Goal: Information Seeking & Learning: Learn about a topic

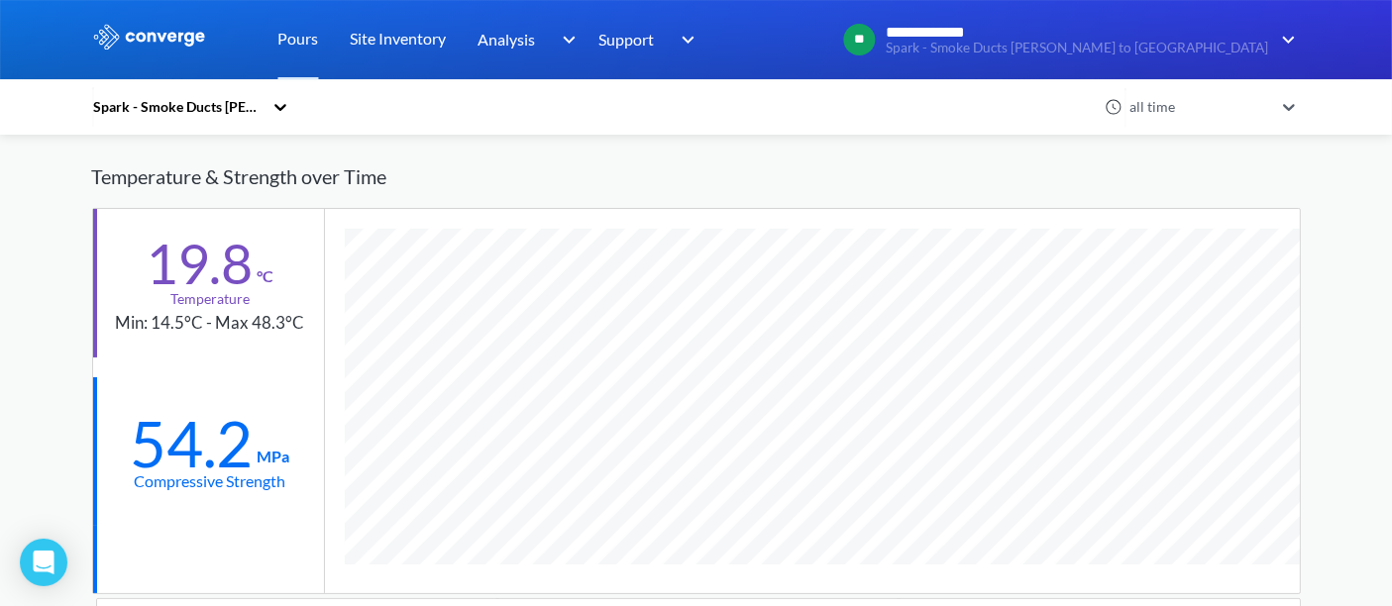
scroll to position [1307, 1209]
click at [282, 41] on link "Pours" at bounding box center [298, 39] width 41 height 79
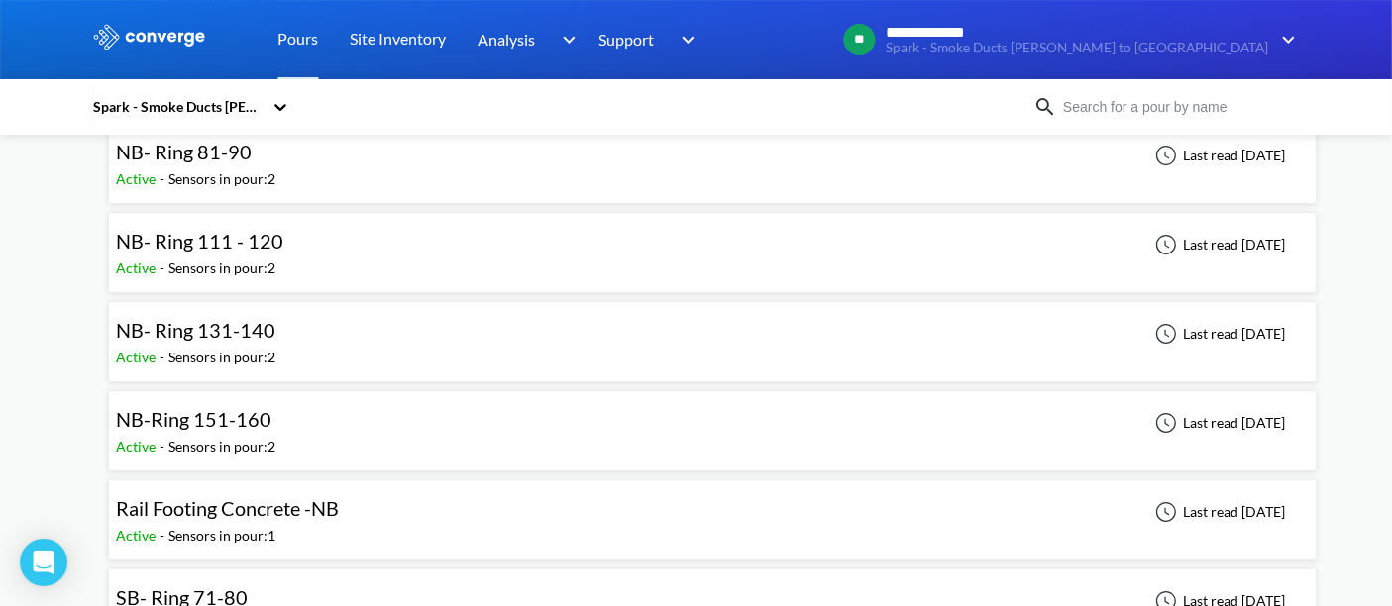
scroll to position [330, 0]
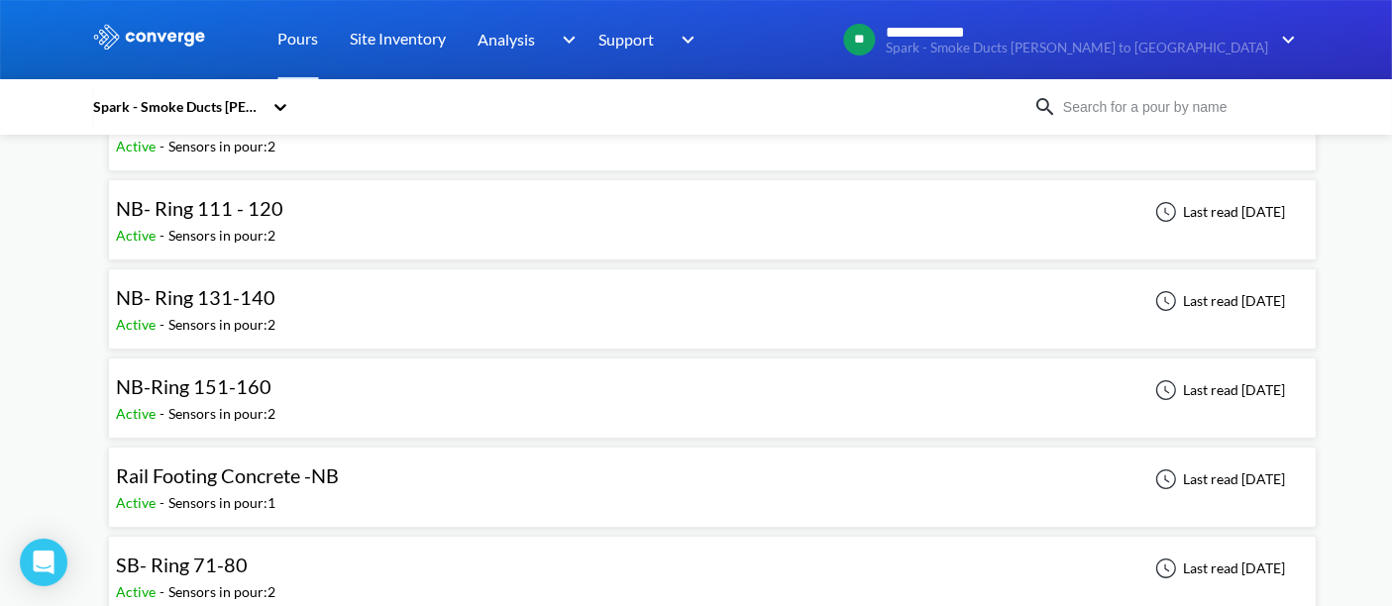
click at [249, 378] on span "NB-Ring 151-160" at bounding box center [195, 387] width 156 height 24
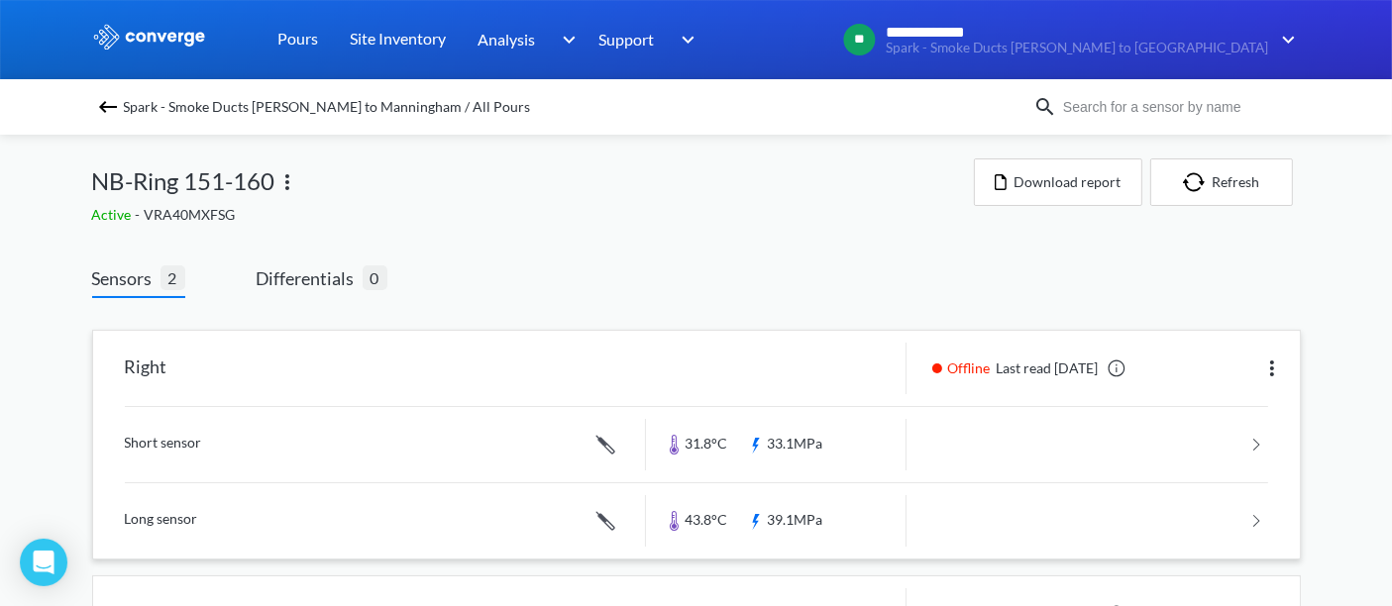
click at [818, 437] on link at bounding box center [697, 444] width 1144 height 75
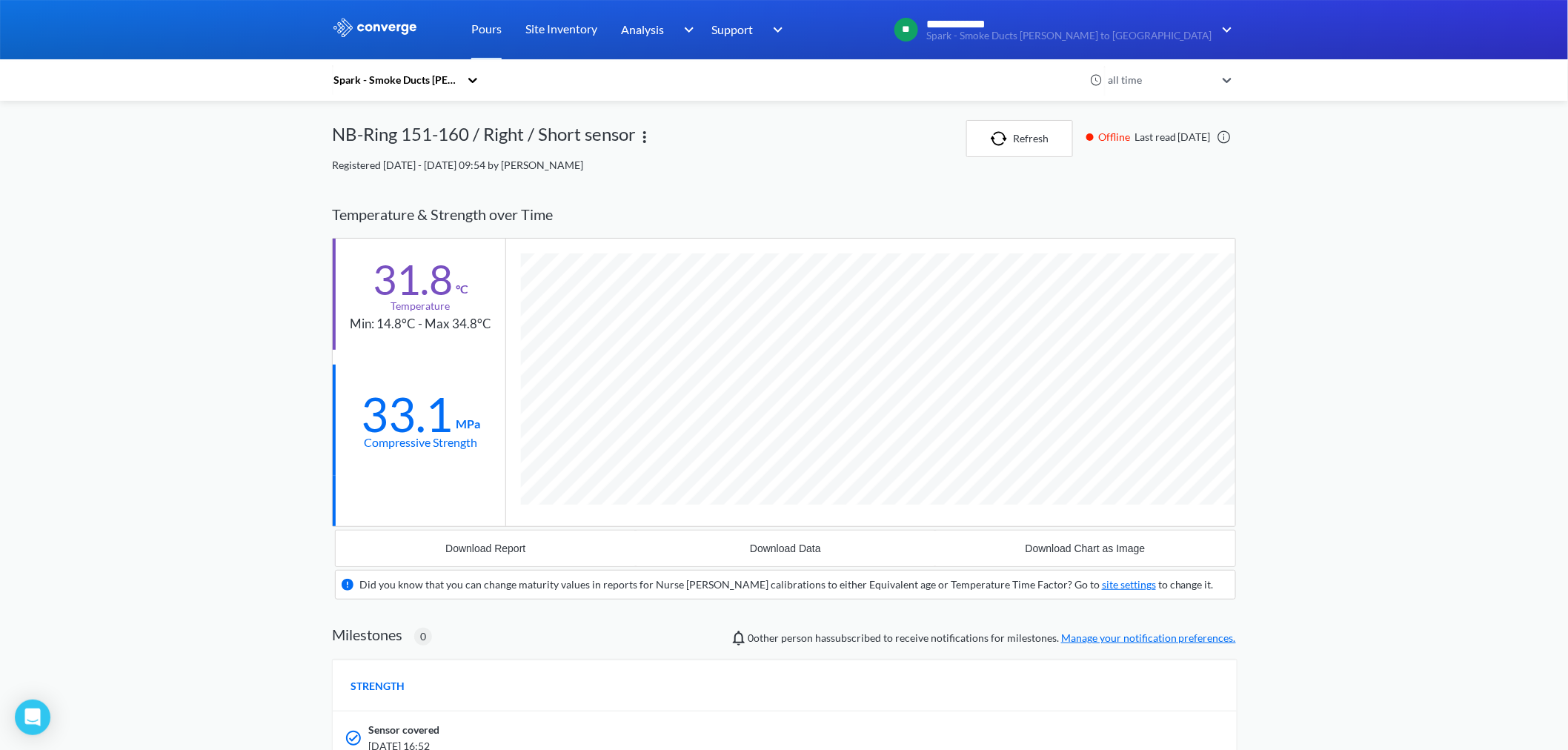
scroll to position [927, 904]
click at [479, 38] on link "Pours" at bounding box center [486, 29] width 31 height 59
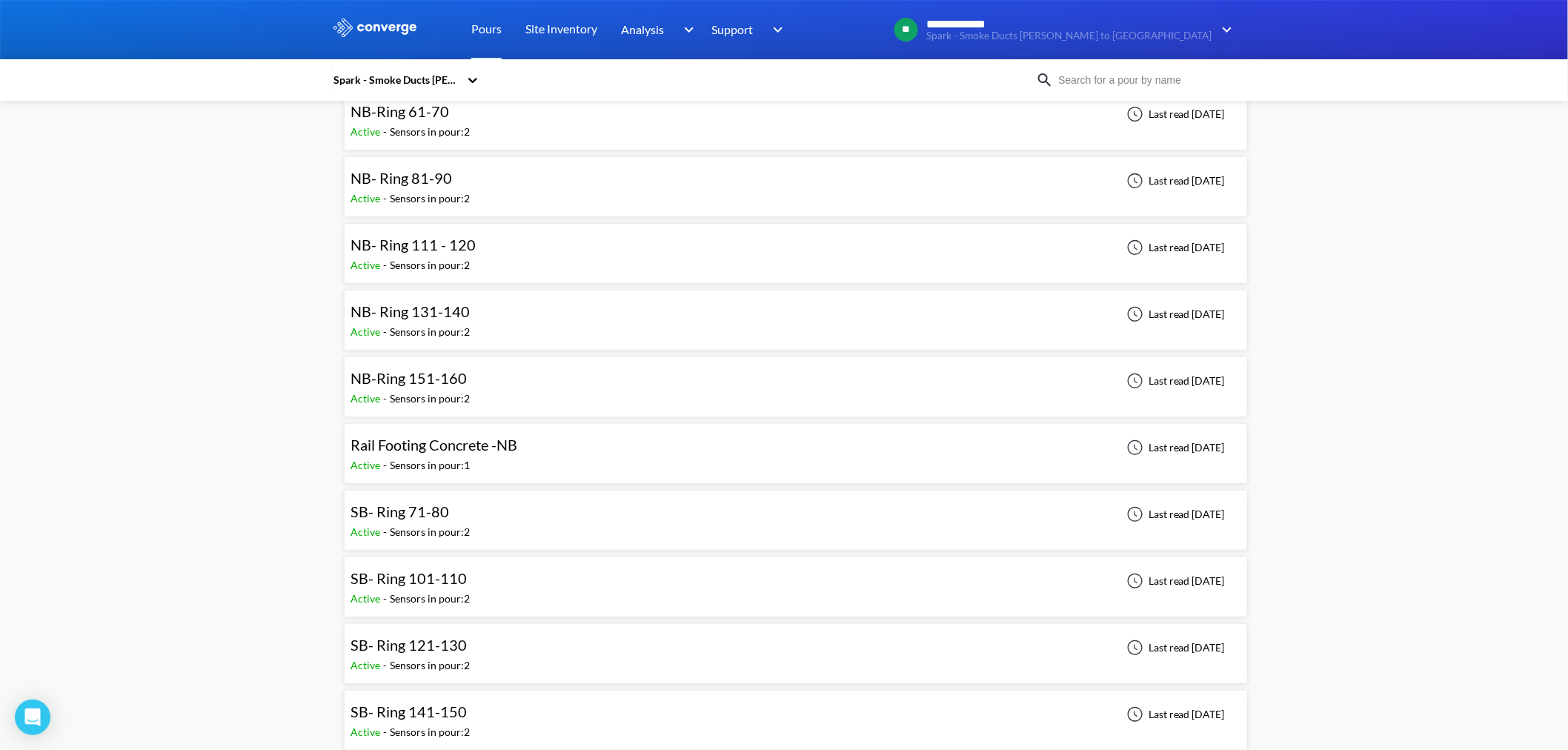
scroll to position [165, 0]
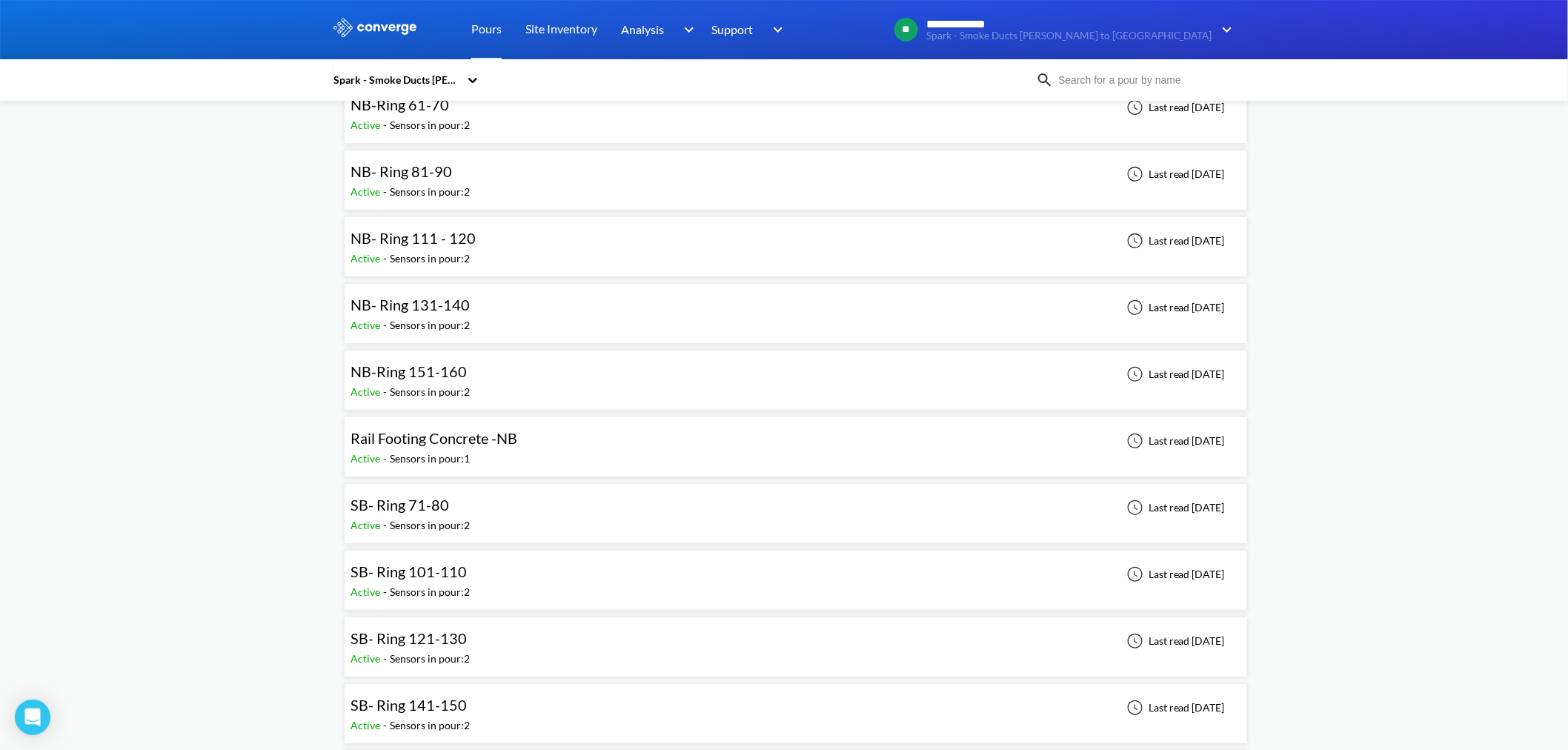
click at [451, 452] on span "SB- Ring 101-110" at bounding box center [409, 571] width 117 height 18
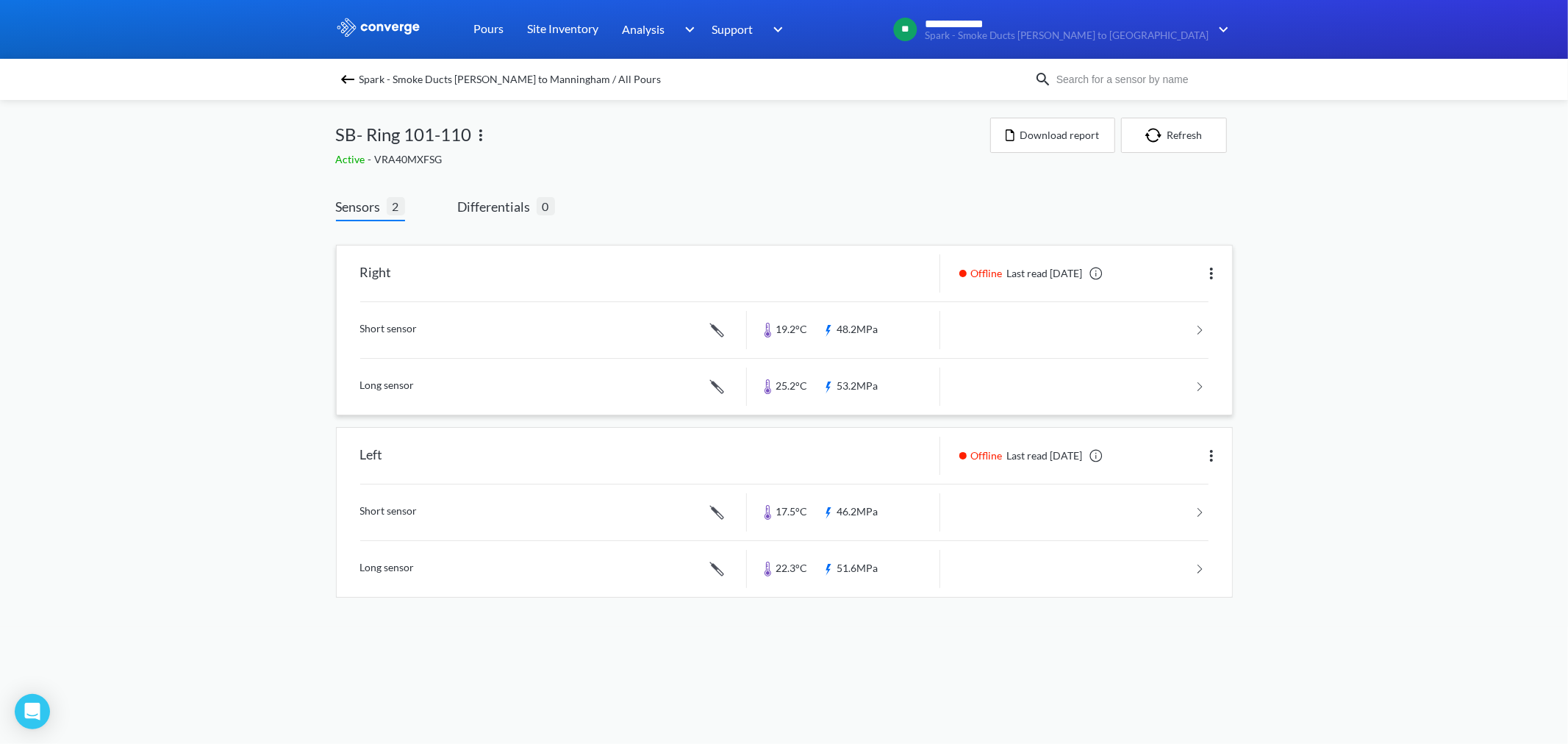
click at [886, 326] on link at bounding box center [785, 329] width 849 height 56
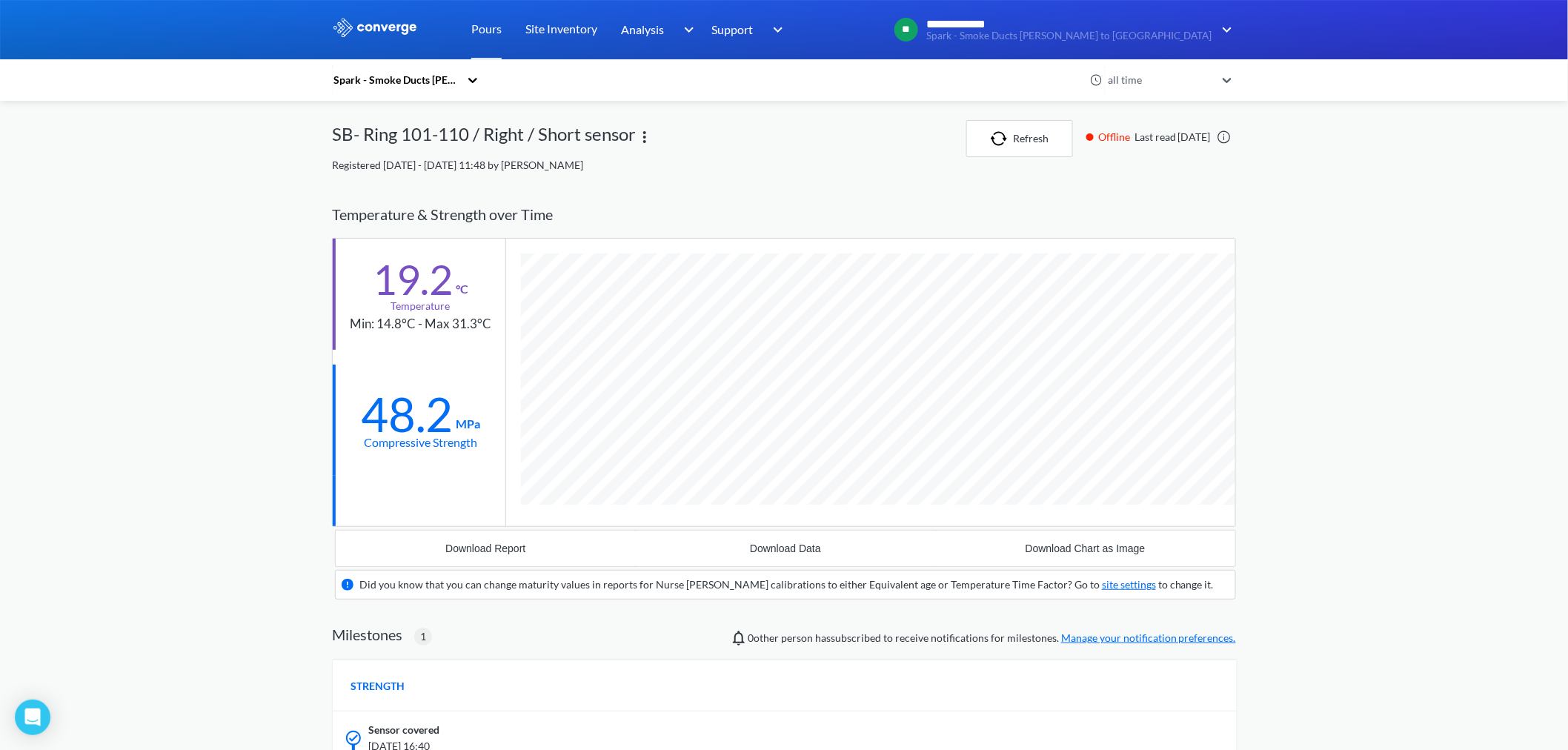
scroll to position [981, 904]
click at [483, 34] on link "Pours" at bounding box center [486, 29] width 31 height 59
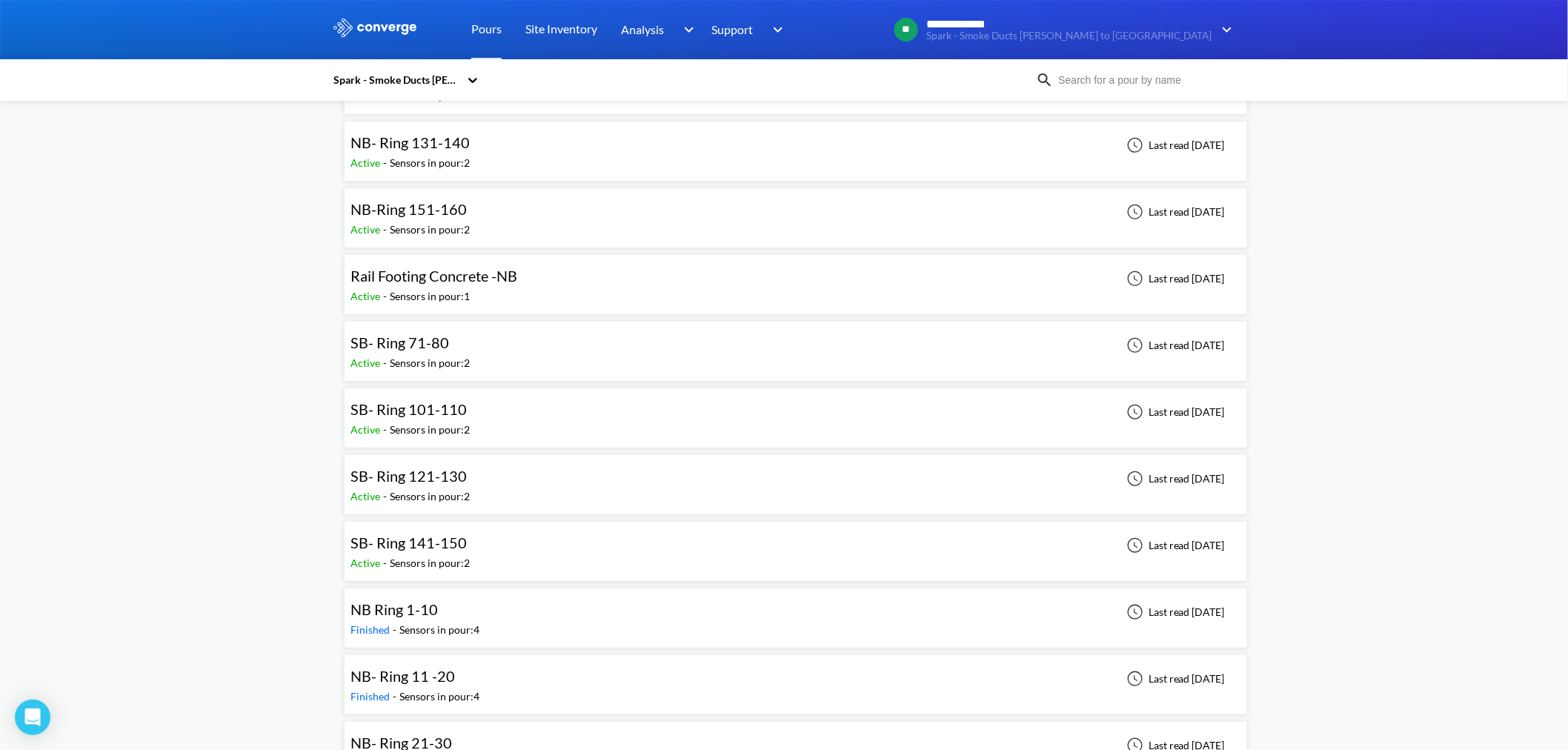
scroll to position [329, 0]
click at [487, 452] on div "SB- Ring 121-130 Active - Sensors in pour: 2 Last read [DATE]" at bounding box center [796, 482] width 891 height 47
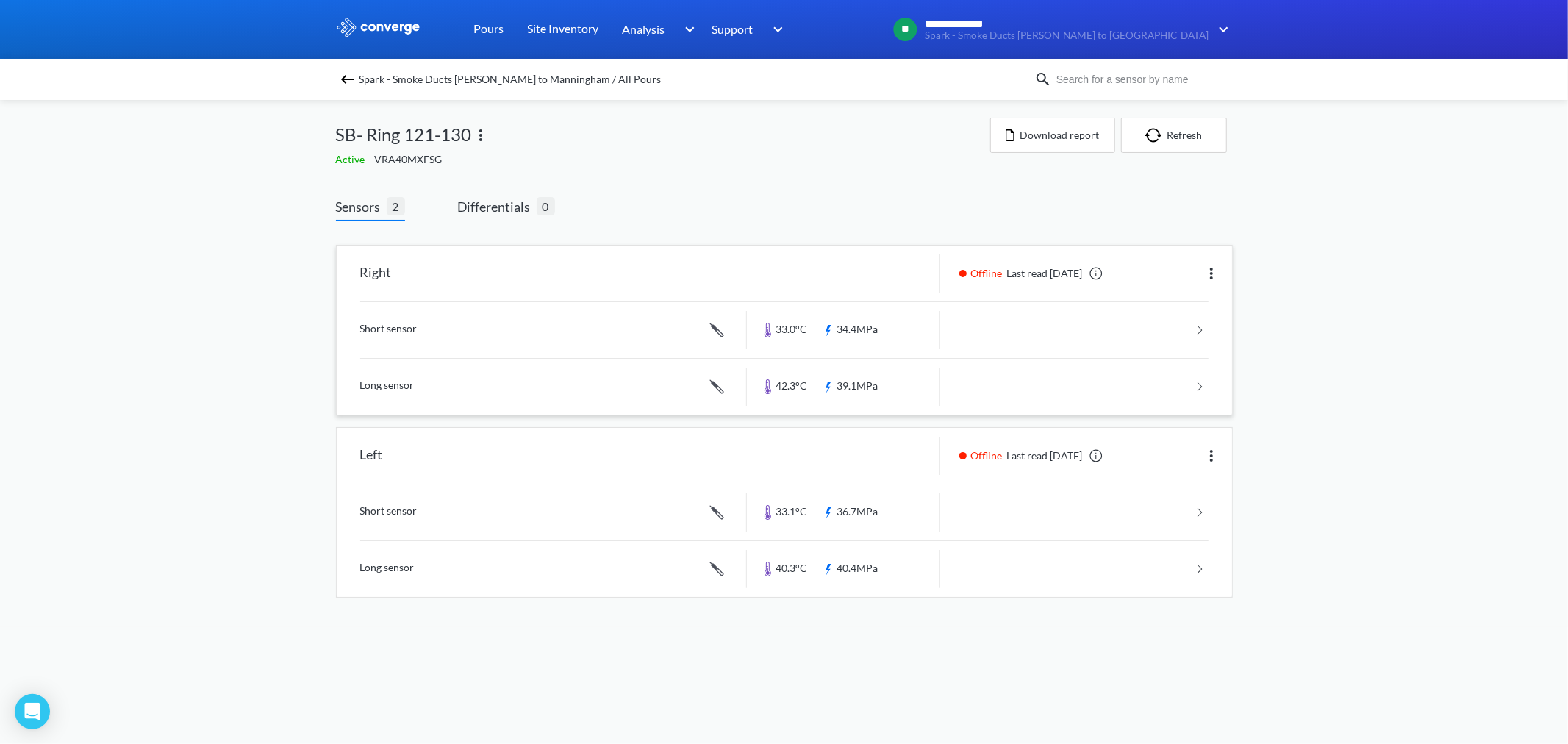
click at [875, 326] on link at bounding box center [785, 329] width 849 height 56
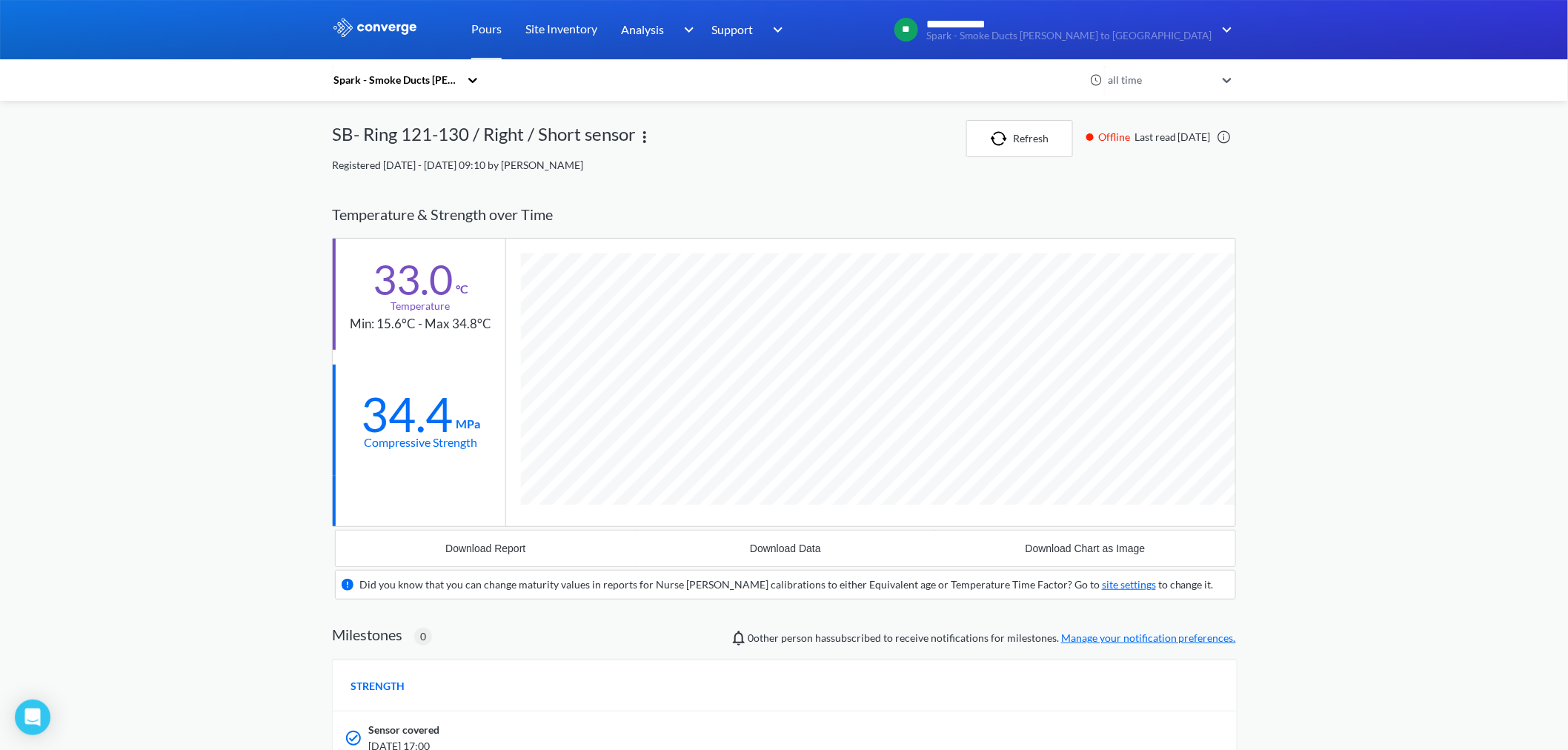
scroll to position [927, 904]
click at [493, 34] on link "Pours" at bounding box center [486, 29] width 31 height 59
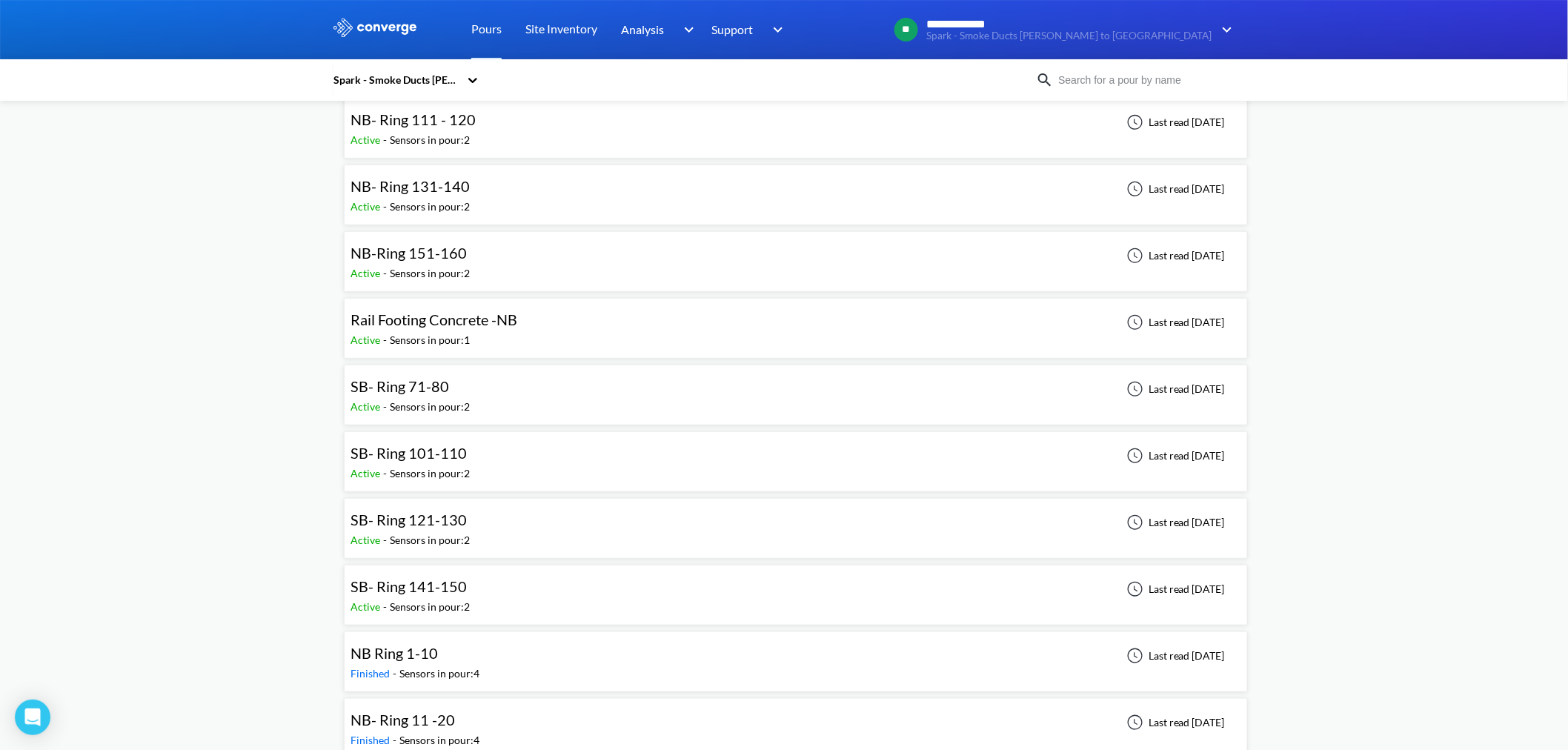
scroll to position [329, 0]
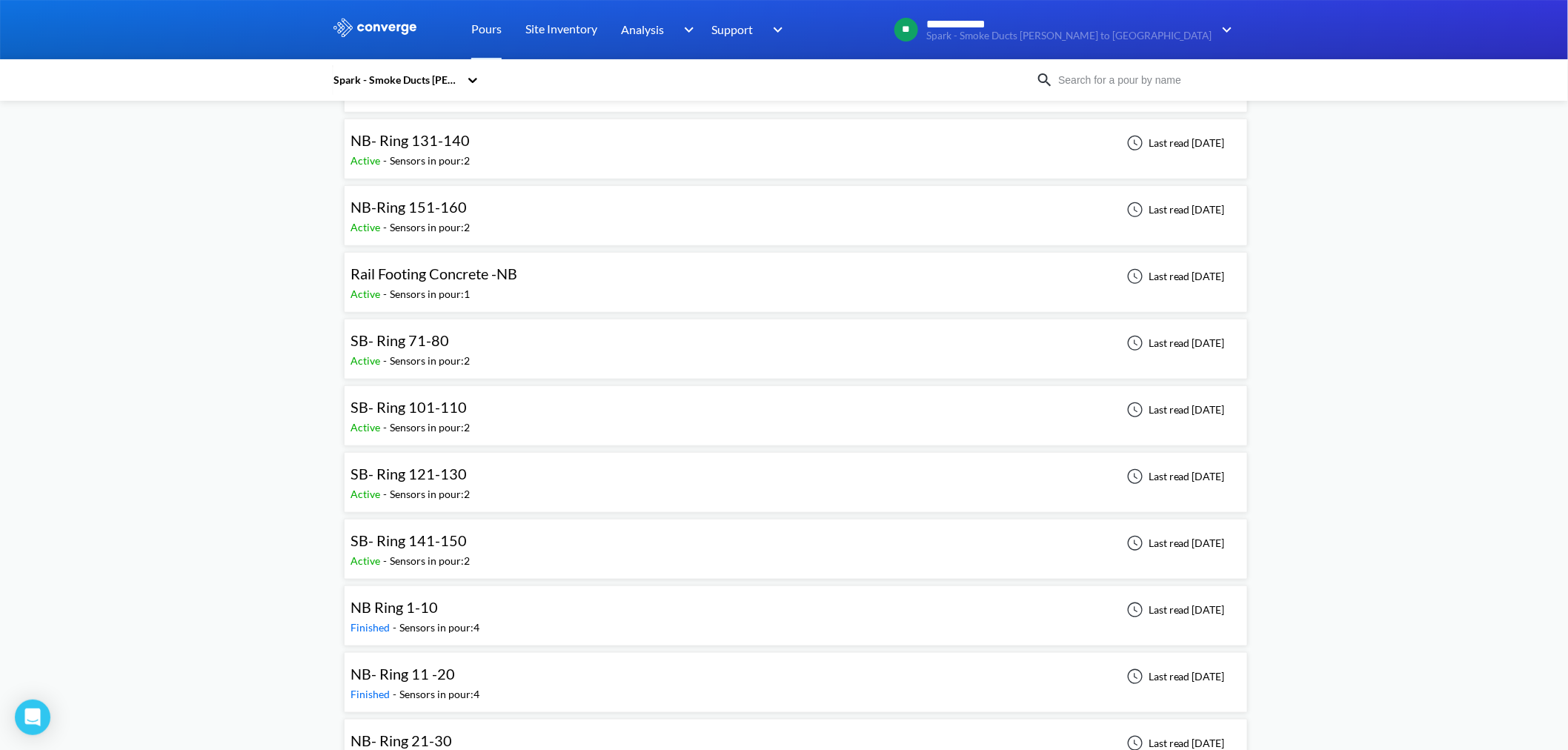
click at [468, 452] on div "SB- Ring 141-150" at bounding box center [412, 541] width 123 height 23
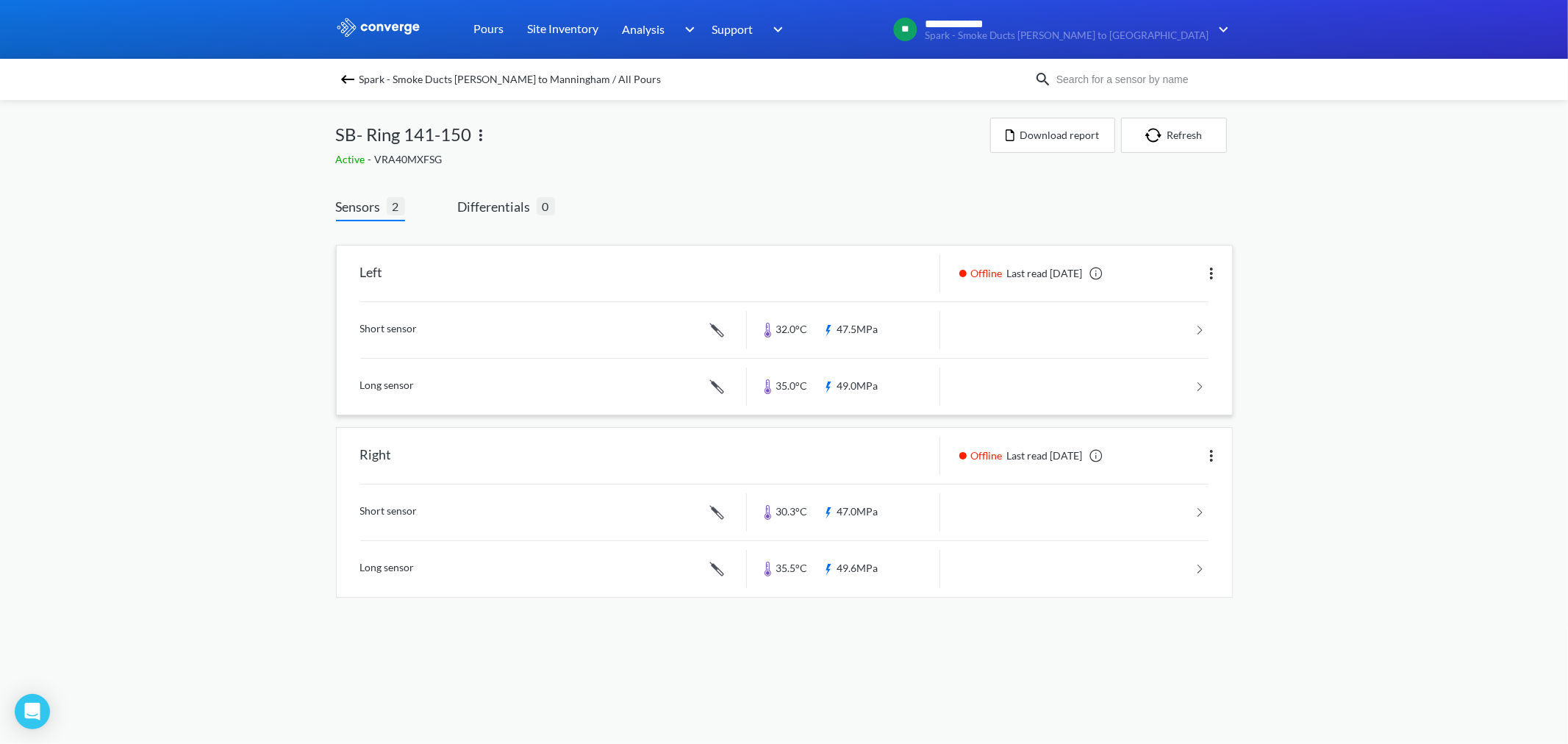
click at [853, 325] on link at bounding box center [785, 329] width 849 height 56
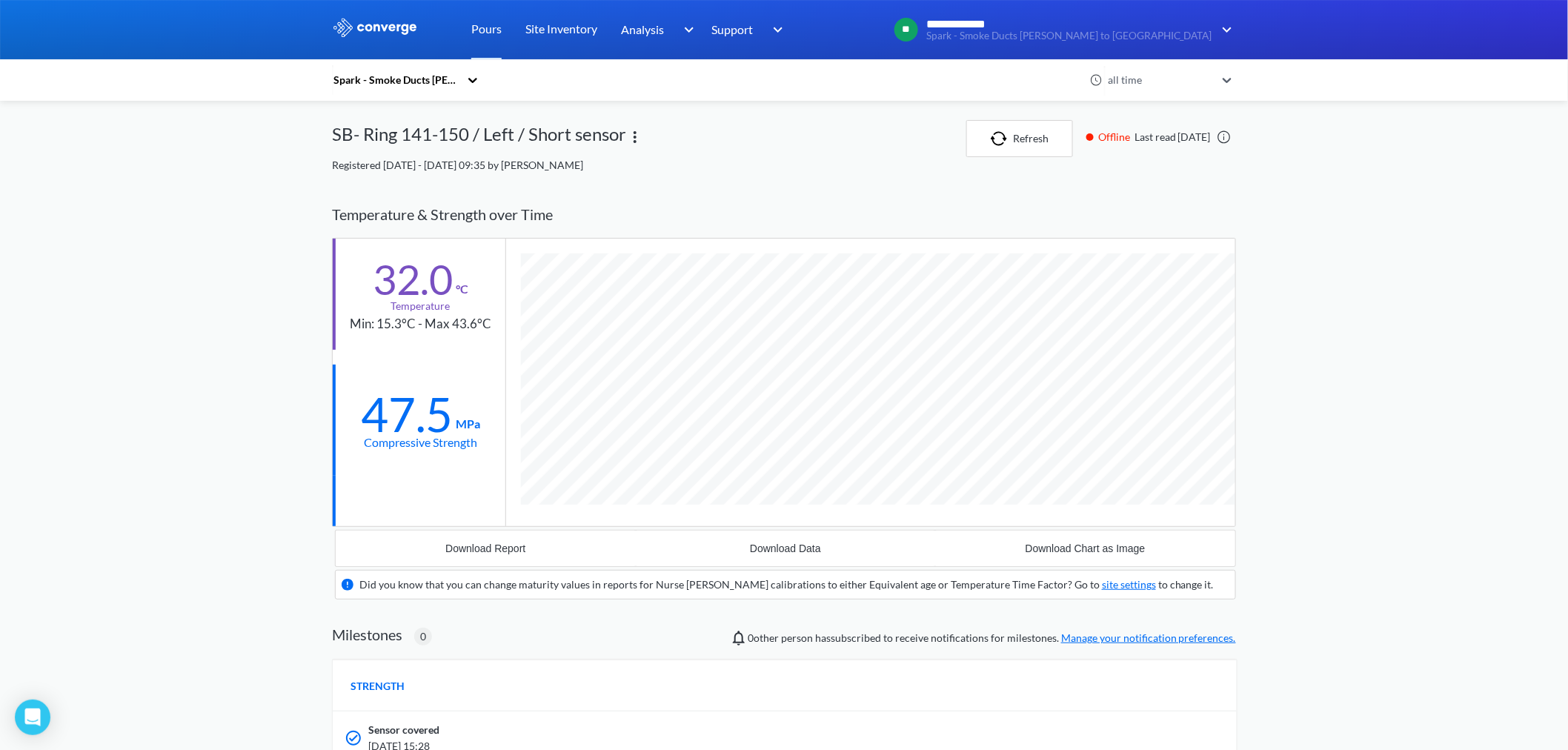
scroll to position [927, 904]
click at [476, 31] on link "Pours" at bounding box center [486, 29] width 31 height 59
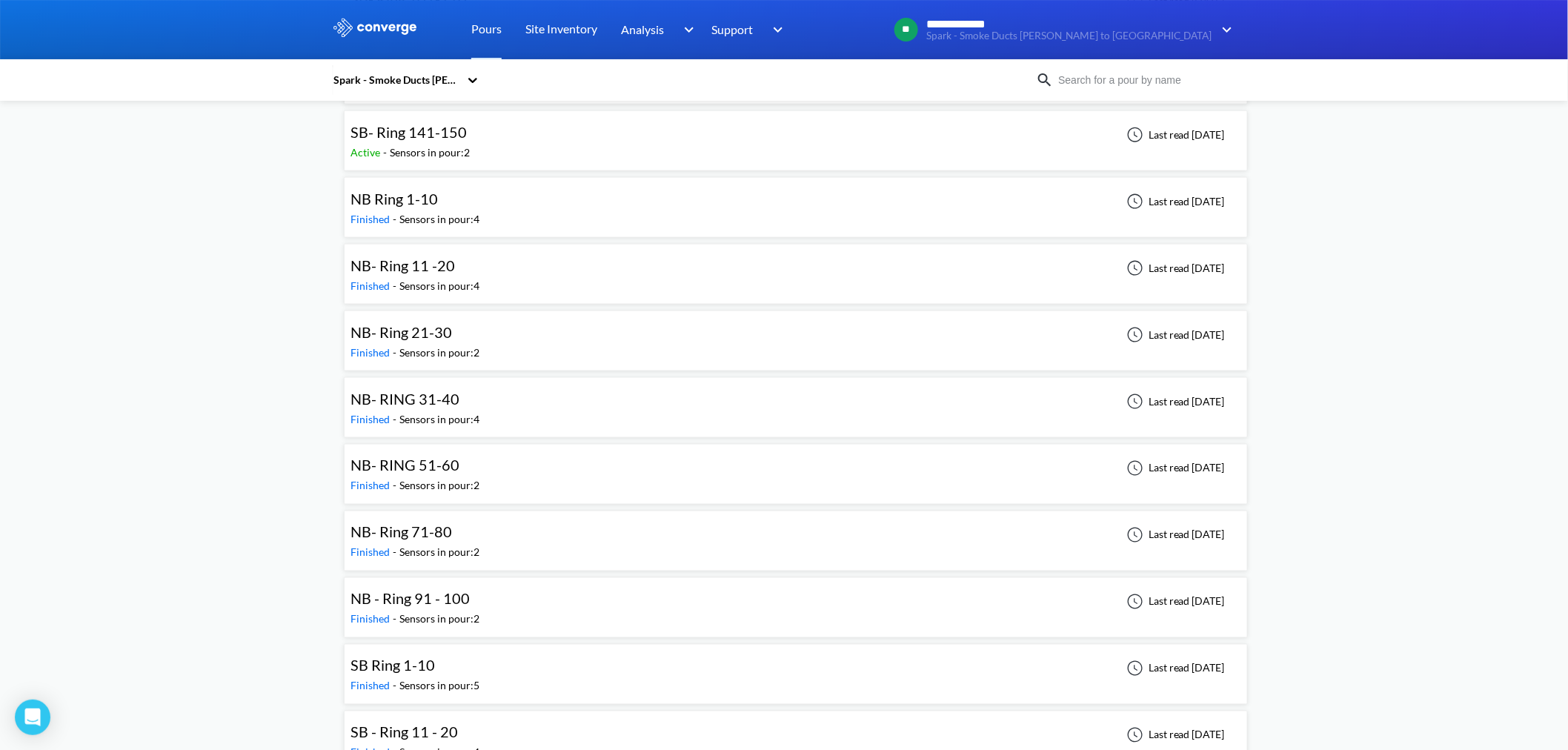
scroll to position [741, 0]
click at [492, 406] on div "NB- RING 31-40 Finished - Sensors in pour: 4 Last read [DATE]" at bounding box center [796, 403] width 891 height 47
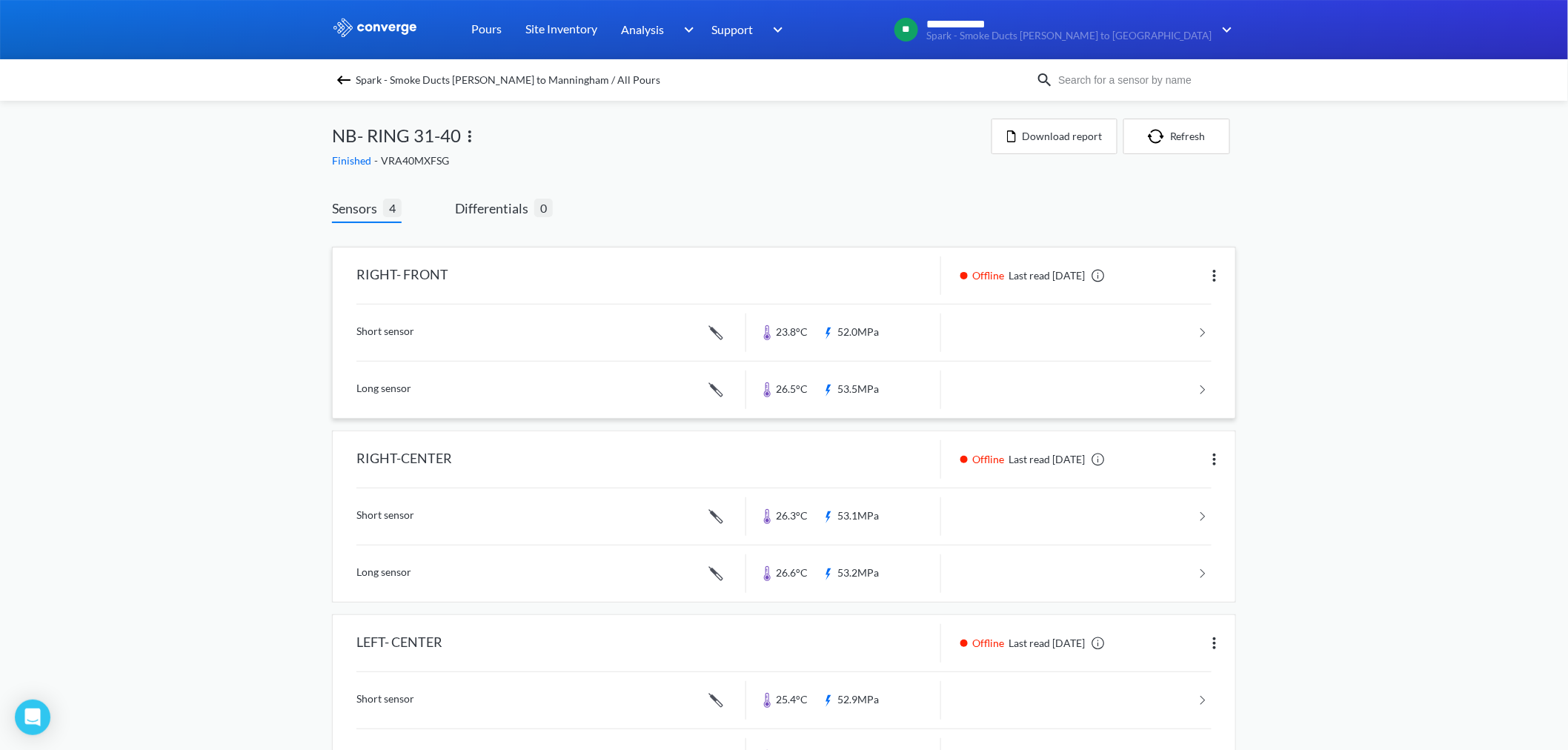
click at [872, 333] on link at bounding box center [784, 332] width 855 height 56
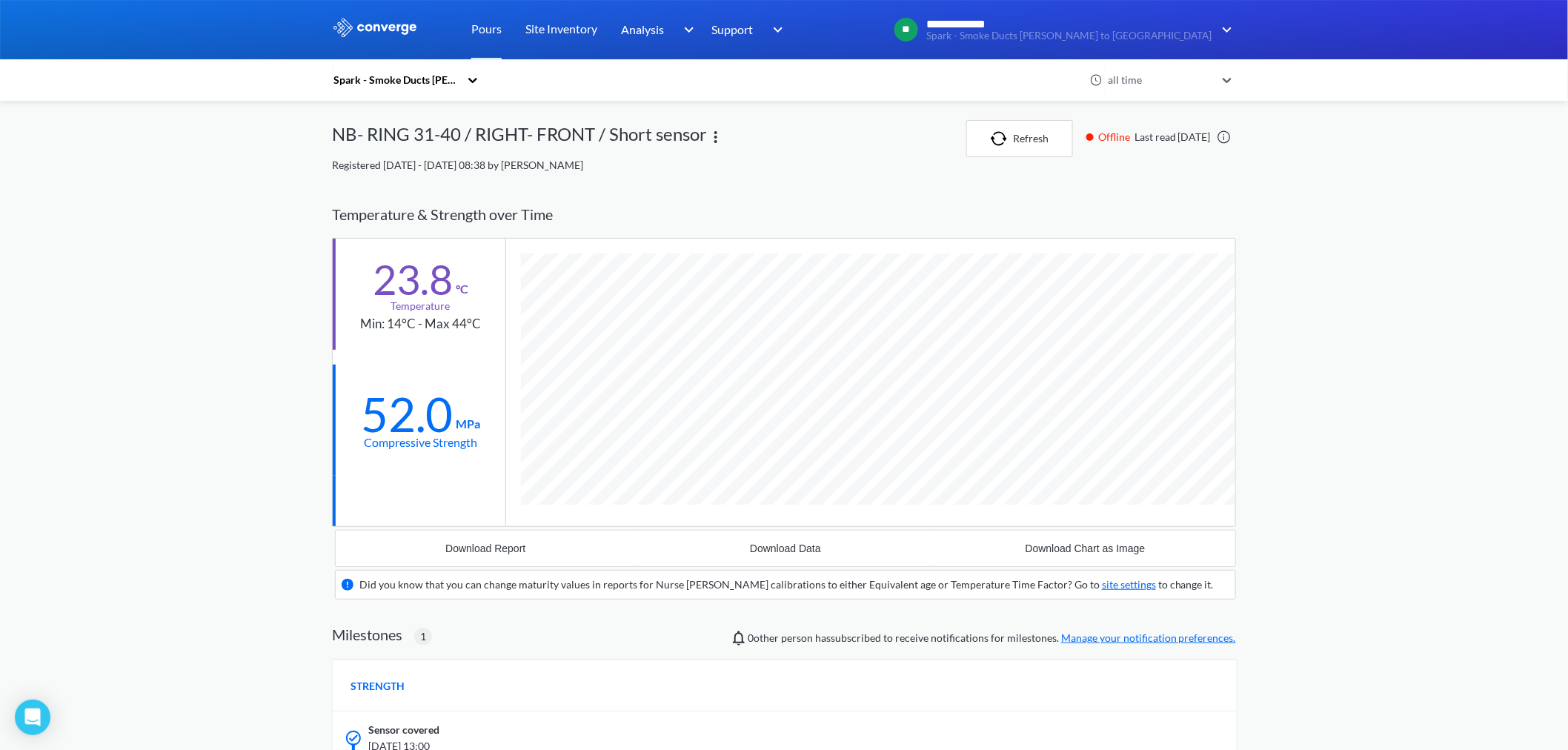
scroll to position [981, 904]
click at [493, 34] on link "Pours" at bounding box center [486, 29] width 31 height 59
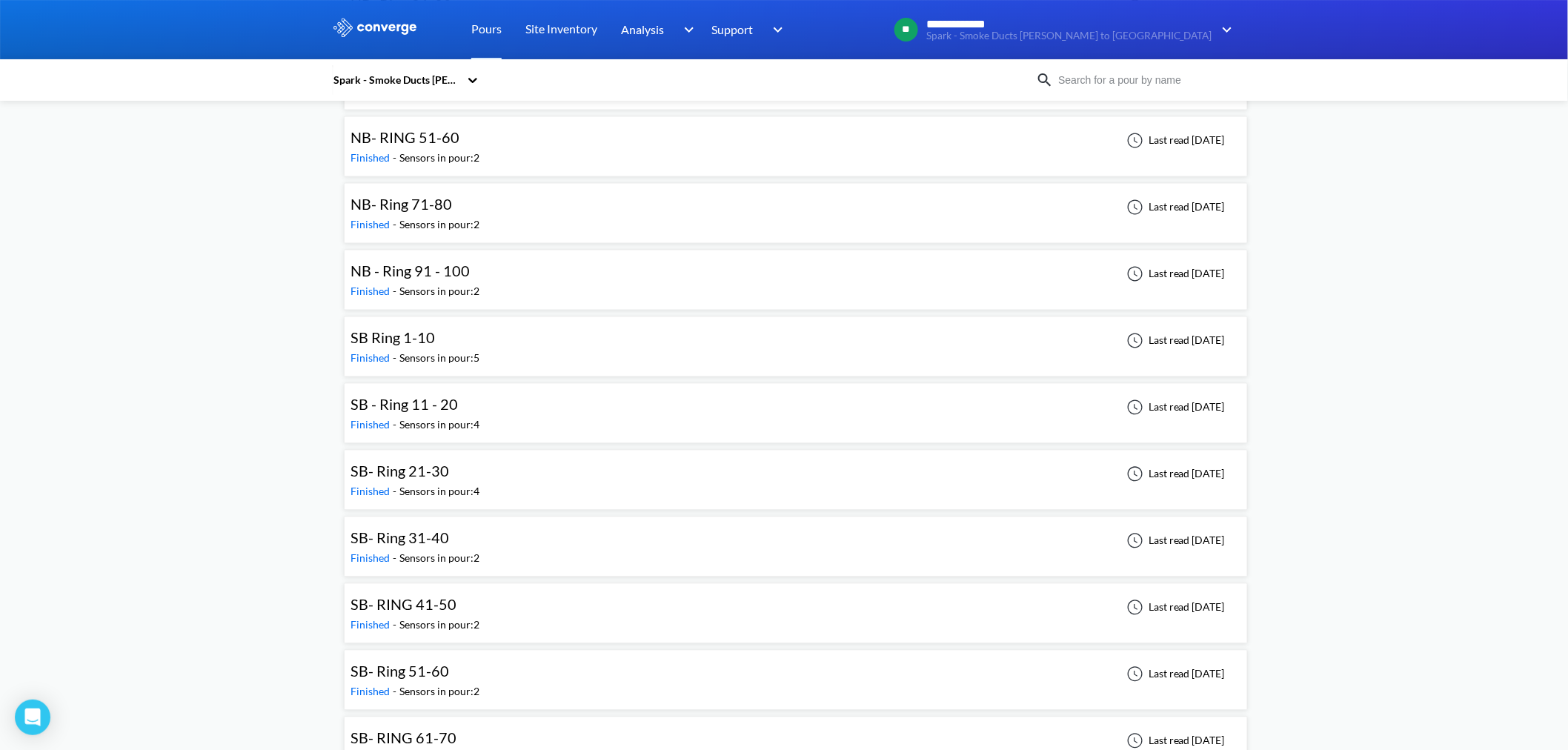
scroll to position [1070, 0]
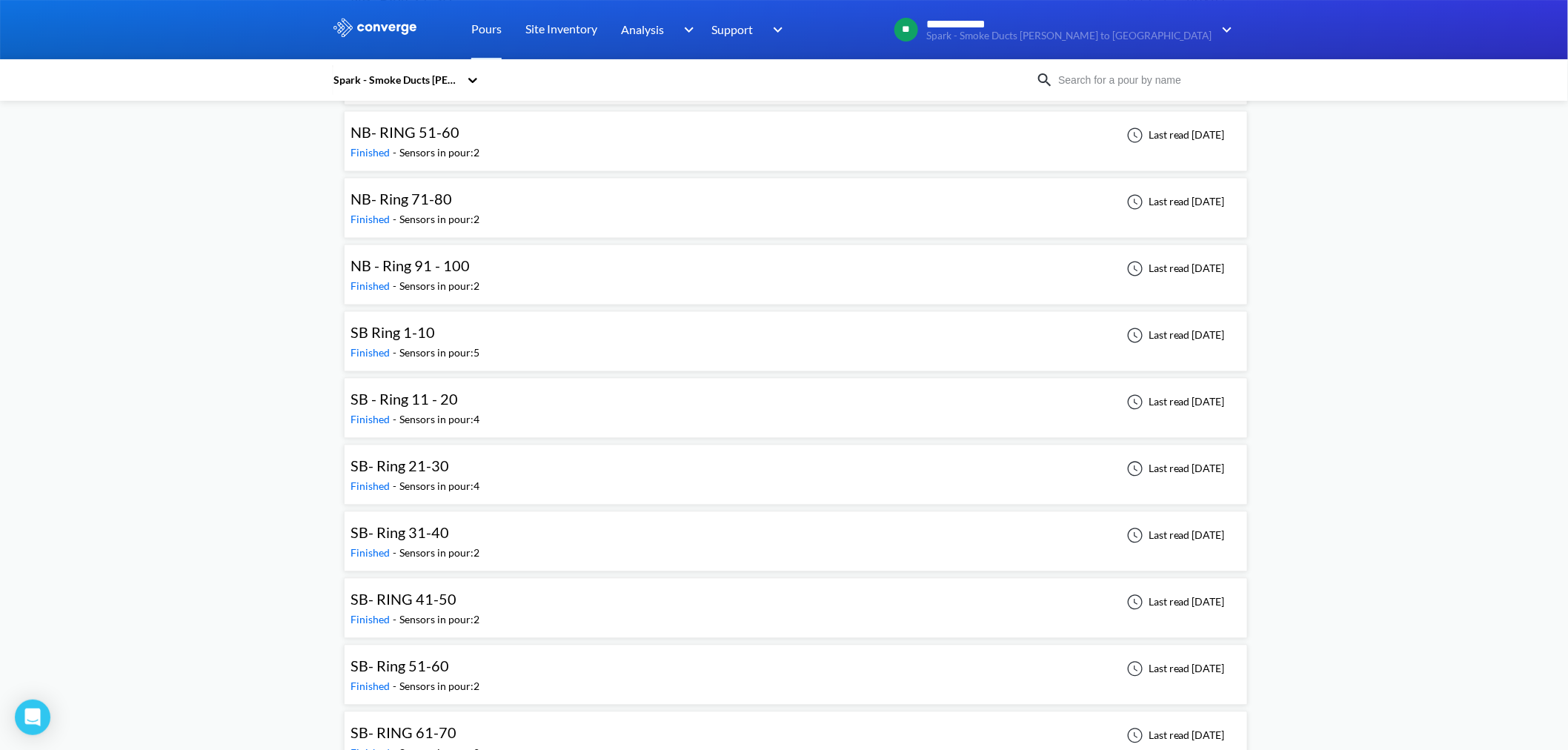
click at [432, 452] on span "SB- Ring 31-40" at bounding box center [400, 533] width 99 height 18
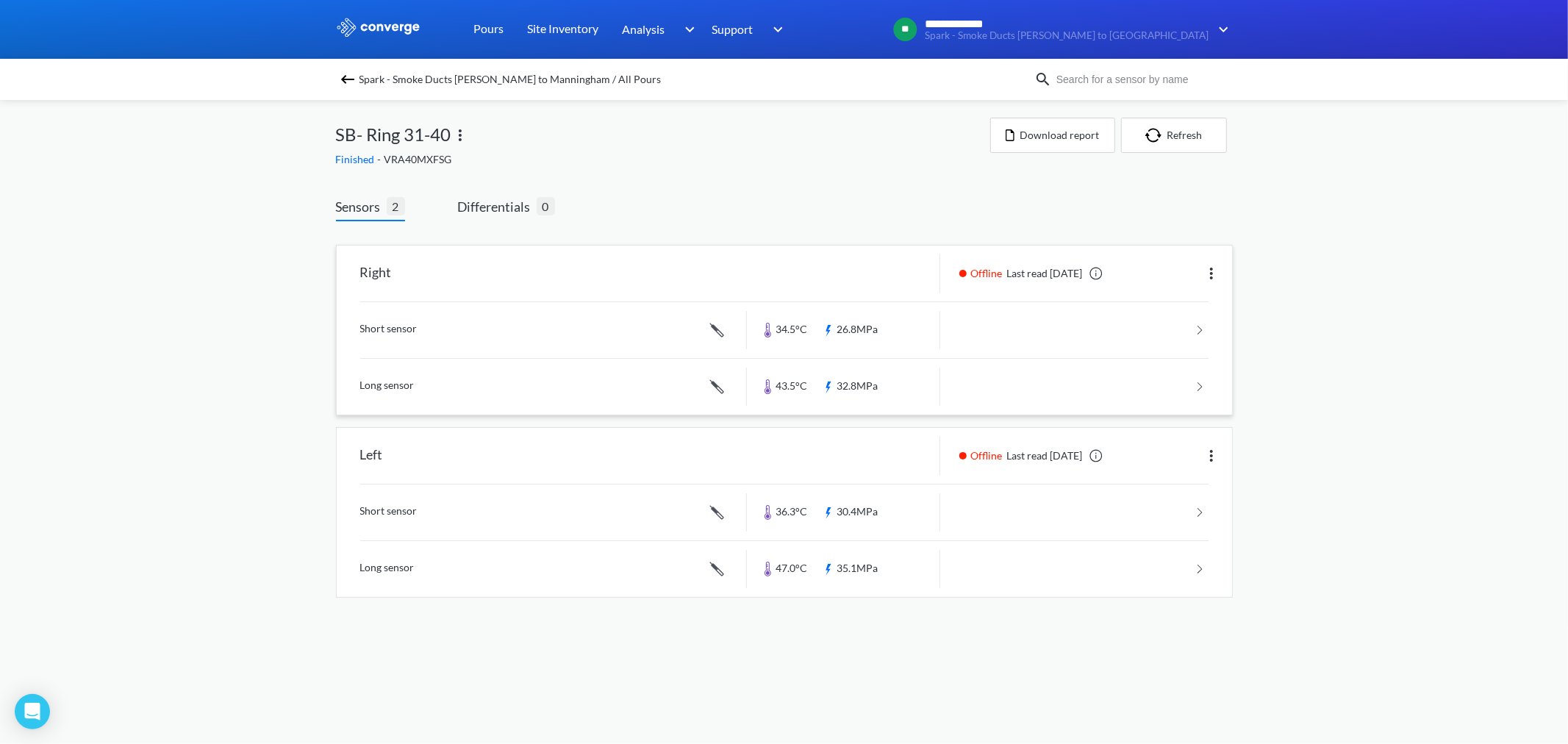
click at [879, 323] on link at bounding box center [785, 329] width 849 height 56
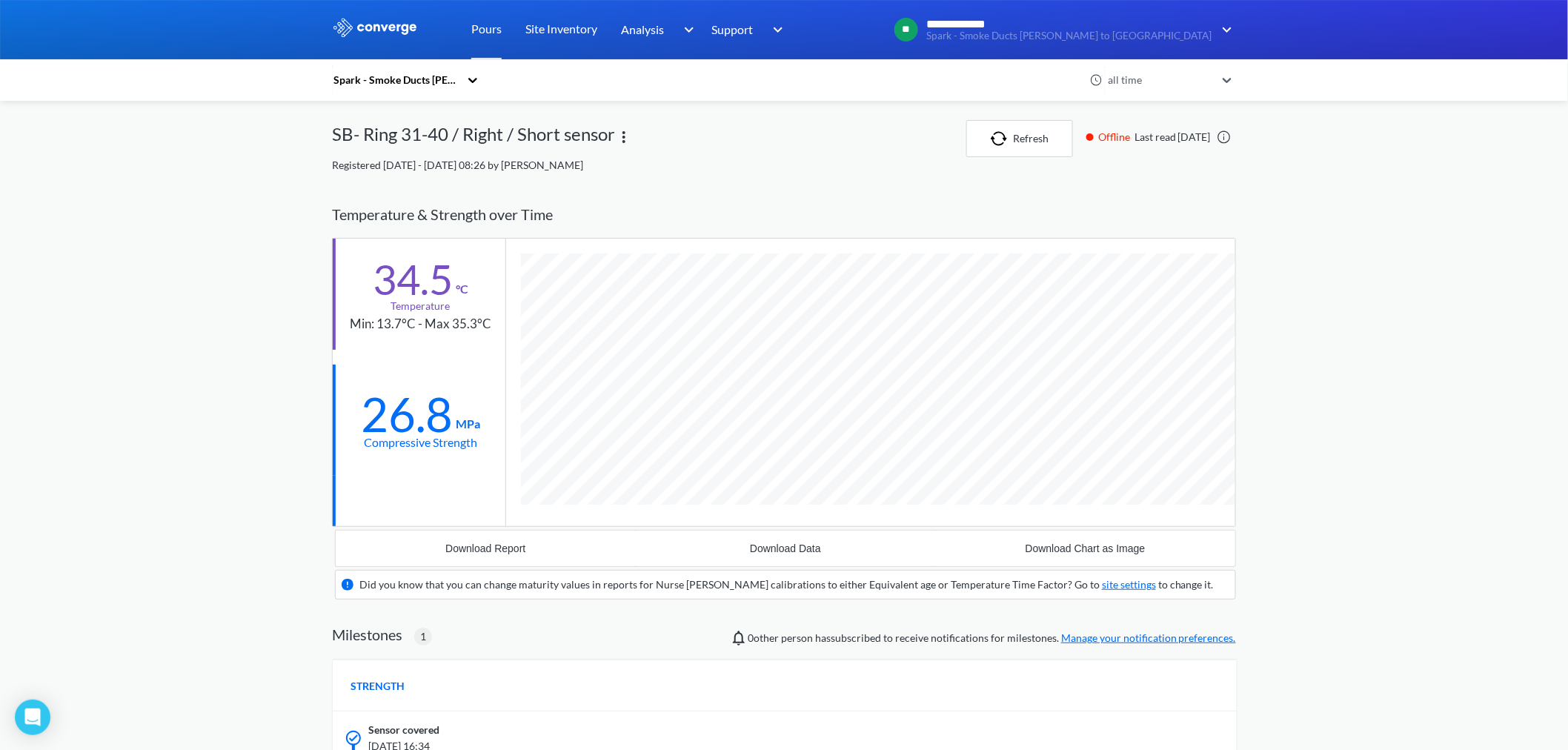
scroll to position [981, 904]
click at [485, 26] on link "Pours" at bounding box center [486, 29] width 31 height 59
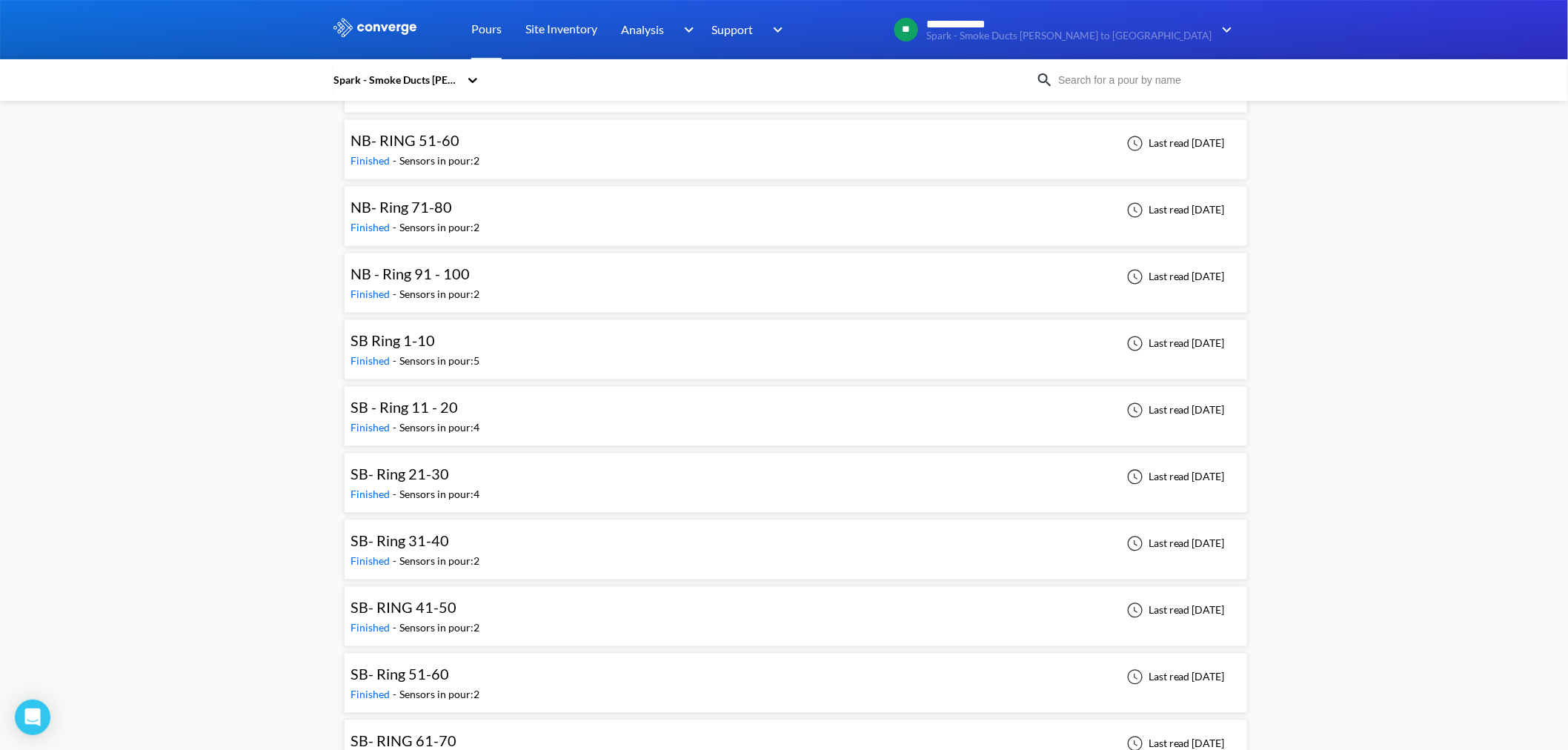
scroll to position [1070, 0]
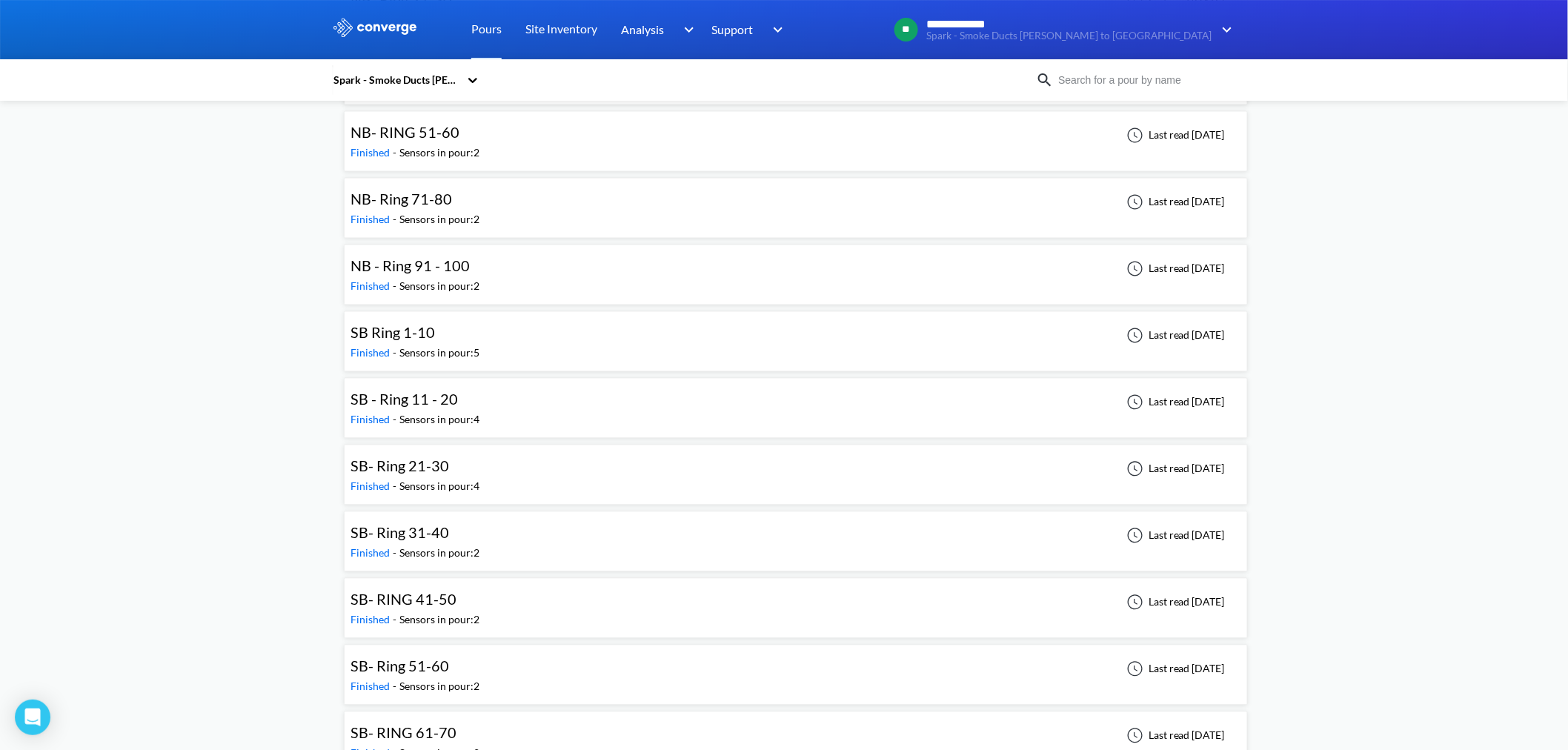
click at [474, 452] on div "SB- Ring 51-60" at bounding box center [415, 666] width 129 height 23
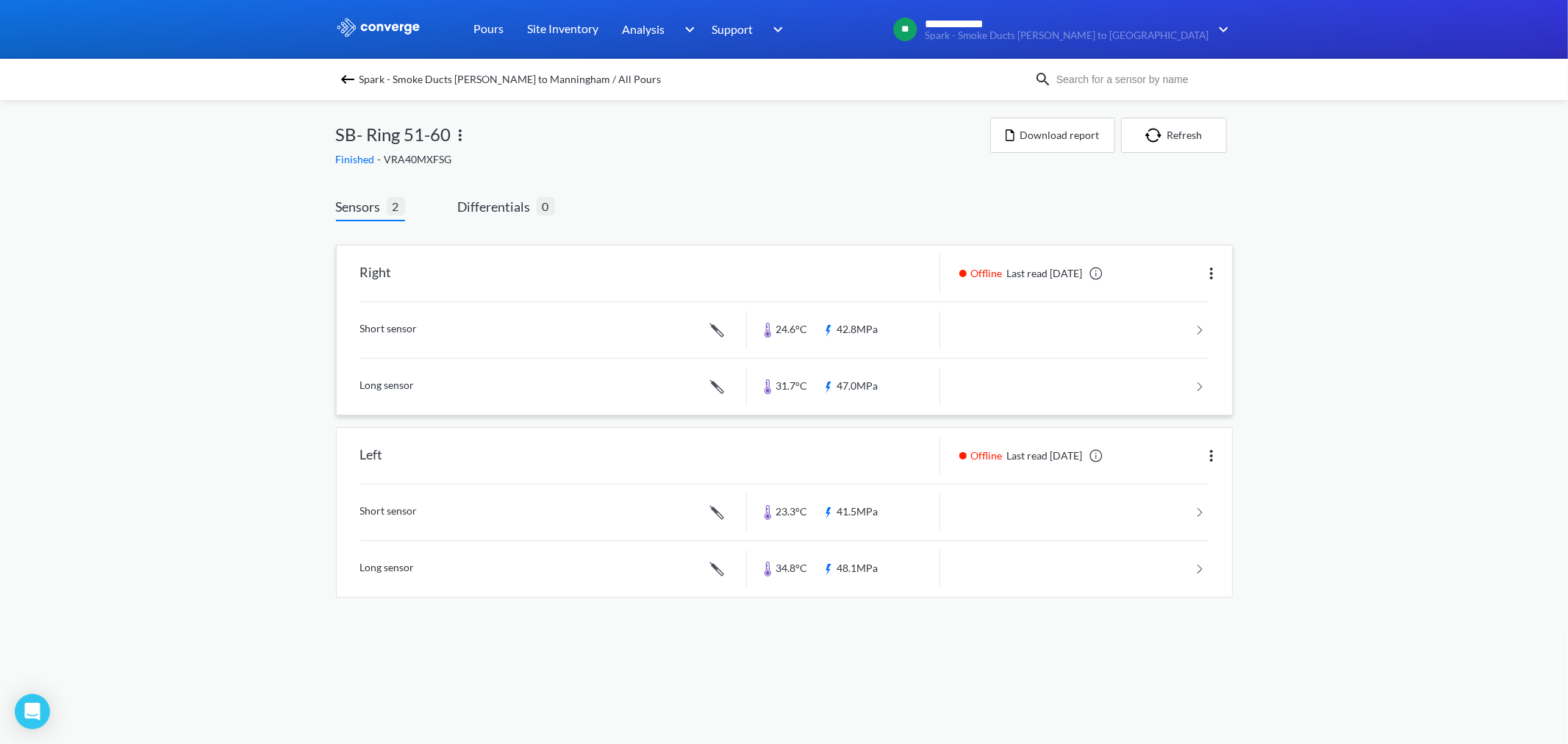
click at [857, 322] on link at bounding box center [785, 329] width 849 height 56
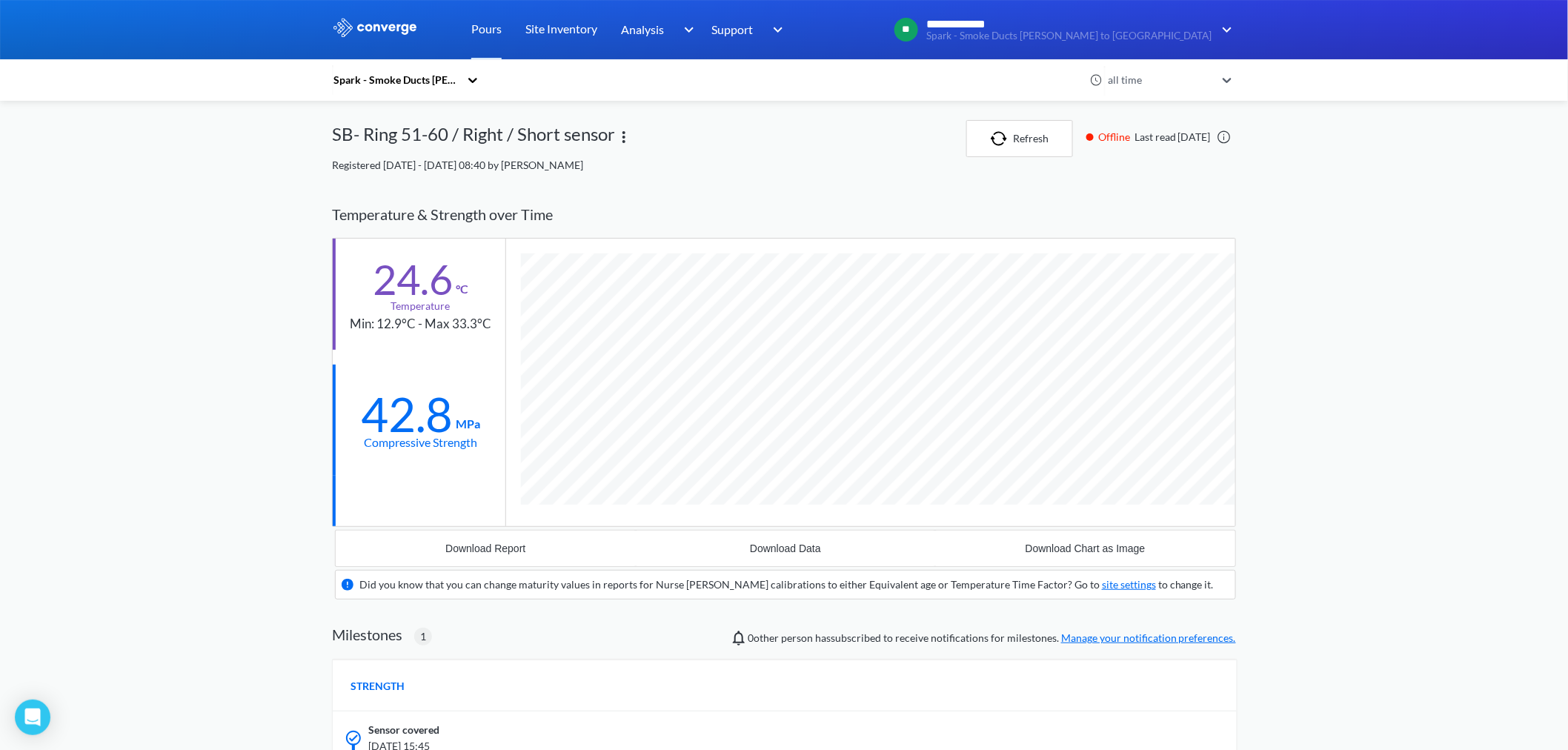
scroll to position [981, 904]
click at [475, 34] on link "Pours" at bounding box center [486, 29] width 31 height 59
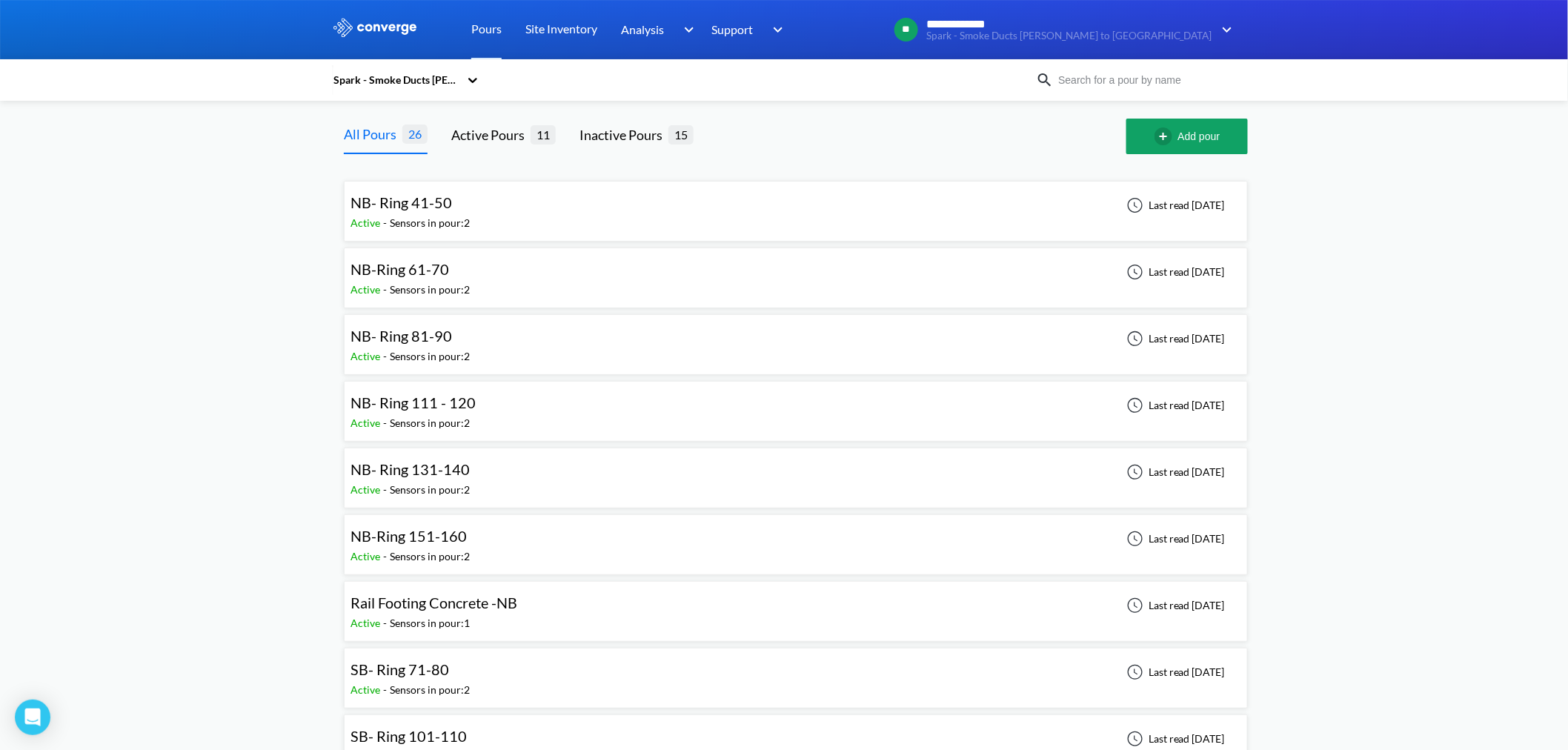
click at [413, 452] on div "SB- Ring 71-80" at bounding box center [400, 669] width 99 height 23
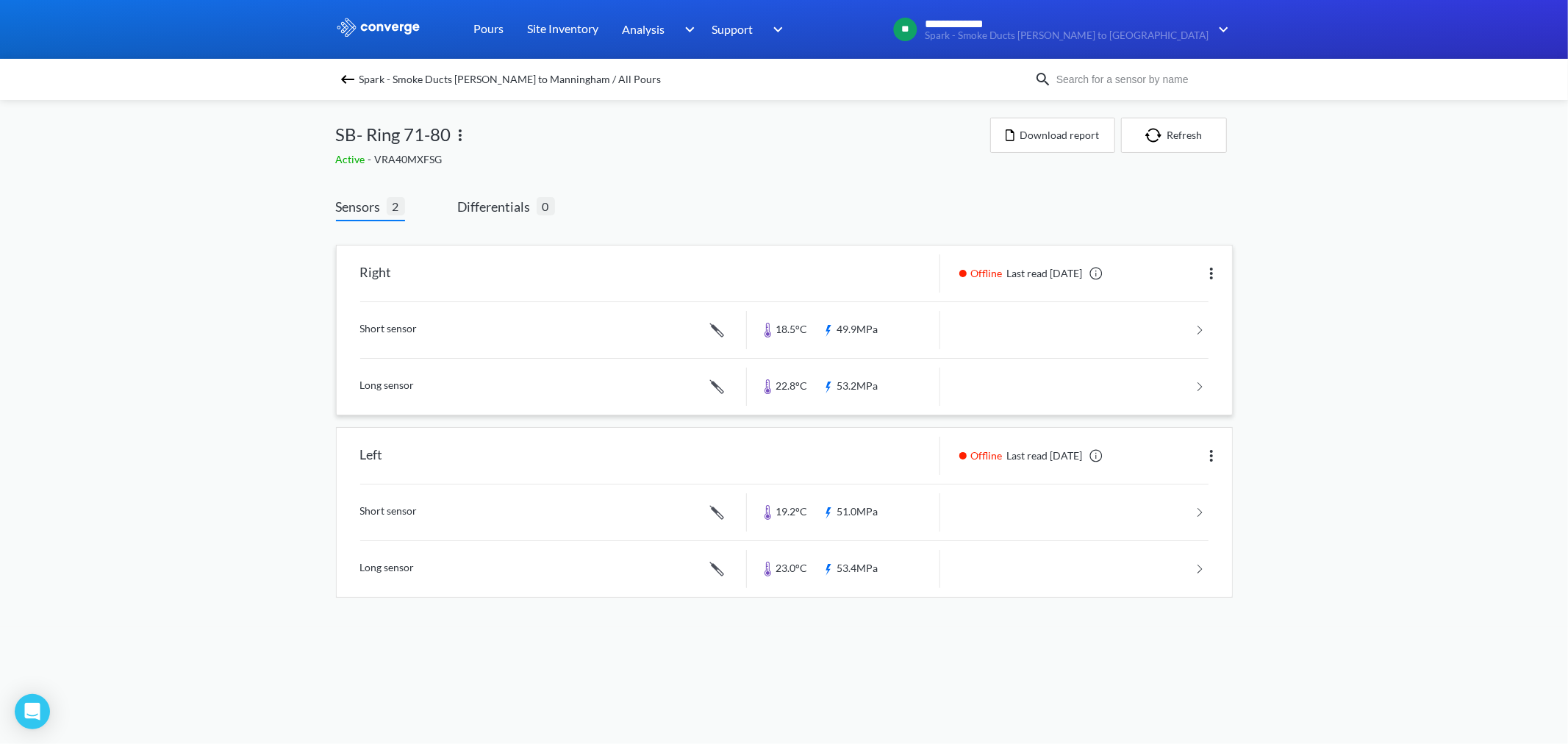
click at [872, 332] on link at bounding box center [785, 329] width 849 height 56
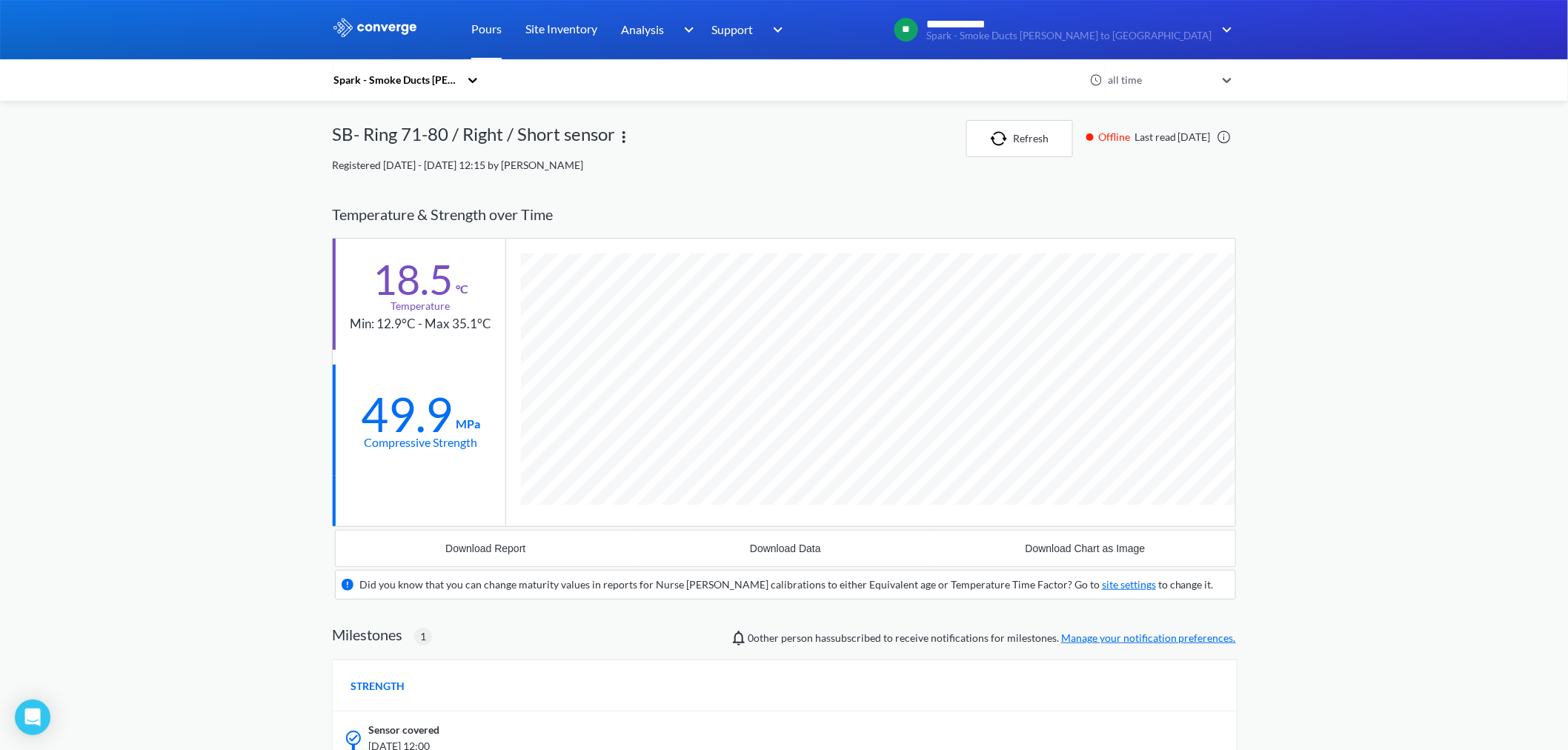
click at [485, 21] on link "Pours" at bounding box center [486, 29] width 31 height 59
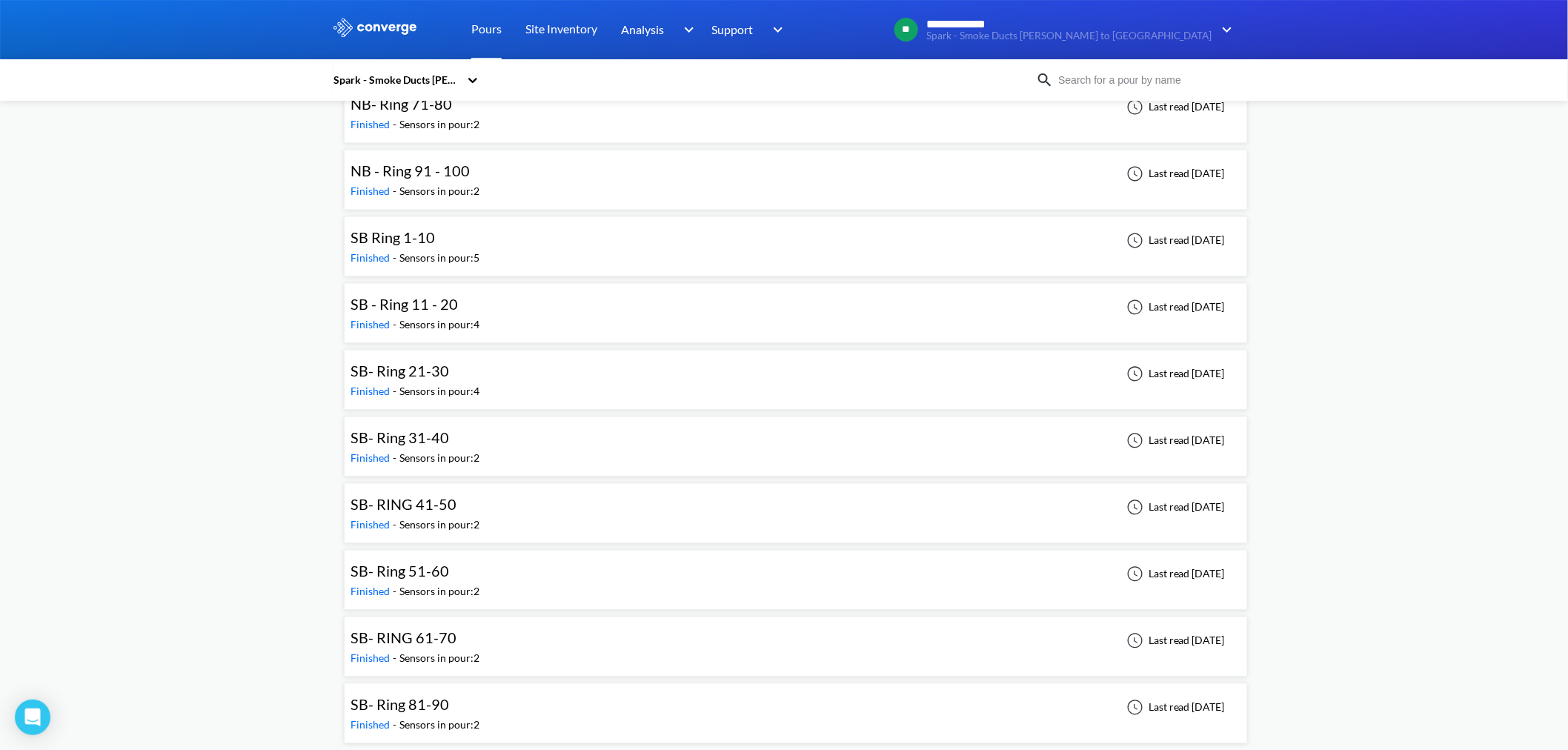
scroll to position [1174, 0]
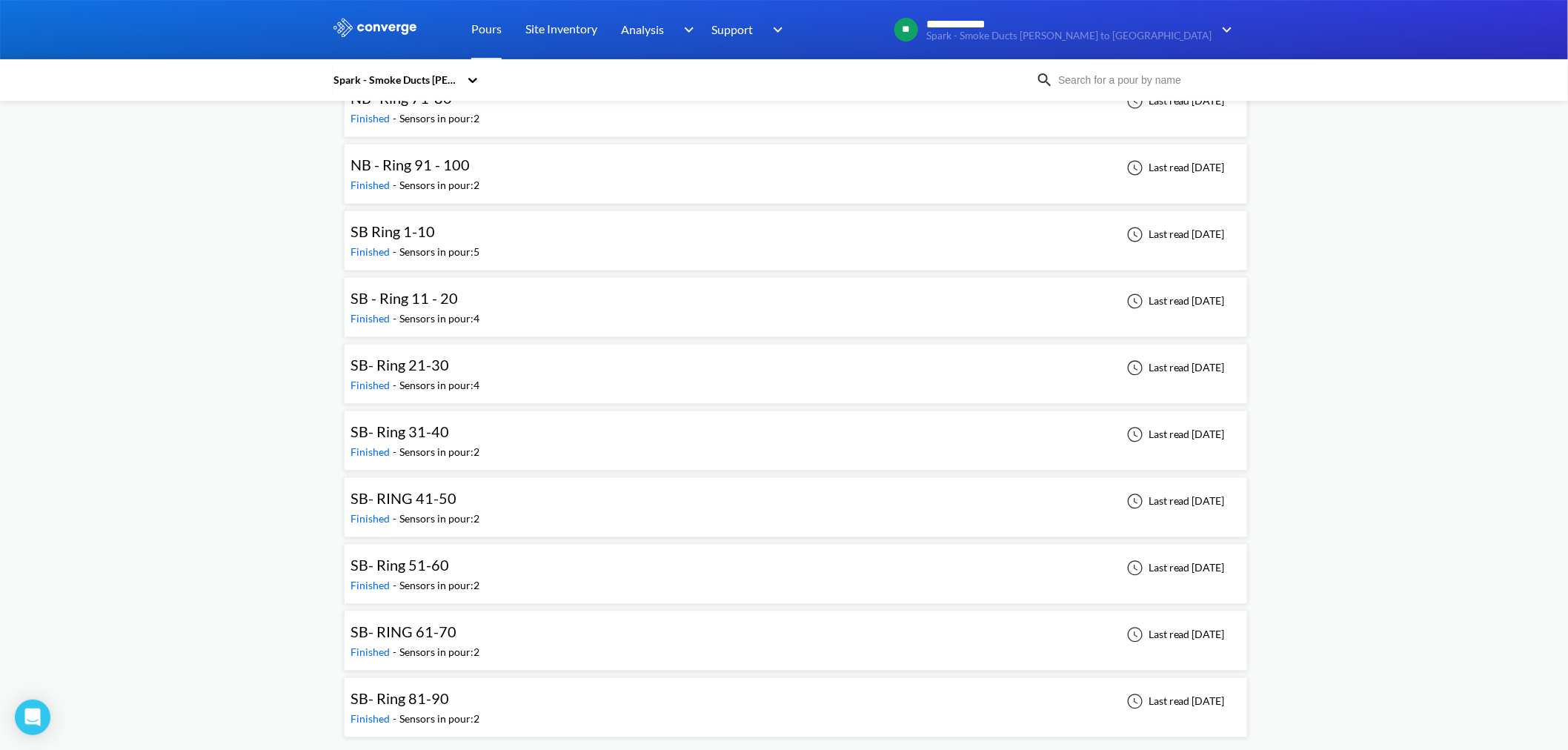
click at [487, 452] on div "SB- Ring 81-90 Finished - Sensors in pour: 2 Last read [DATE]" at bounding box center [796, 707] width 891 height 47
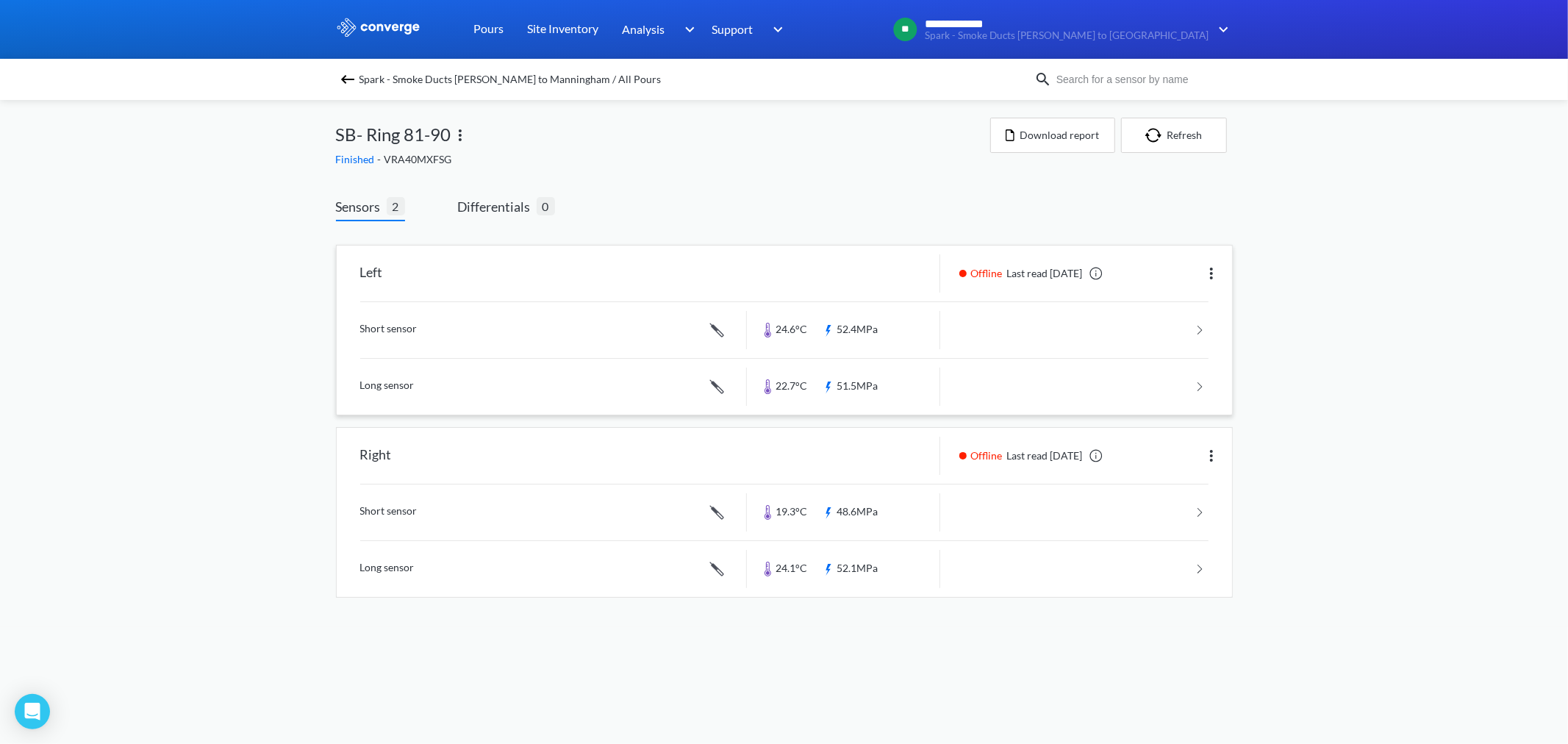
click at [863, 329] on link at bounding box center [785, 329] width 849 height 56
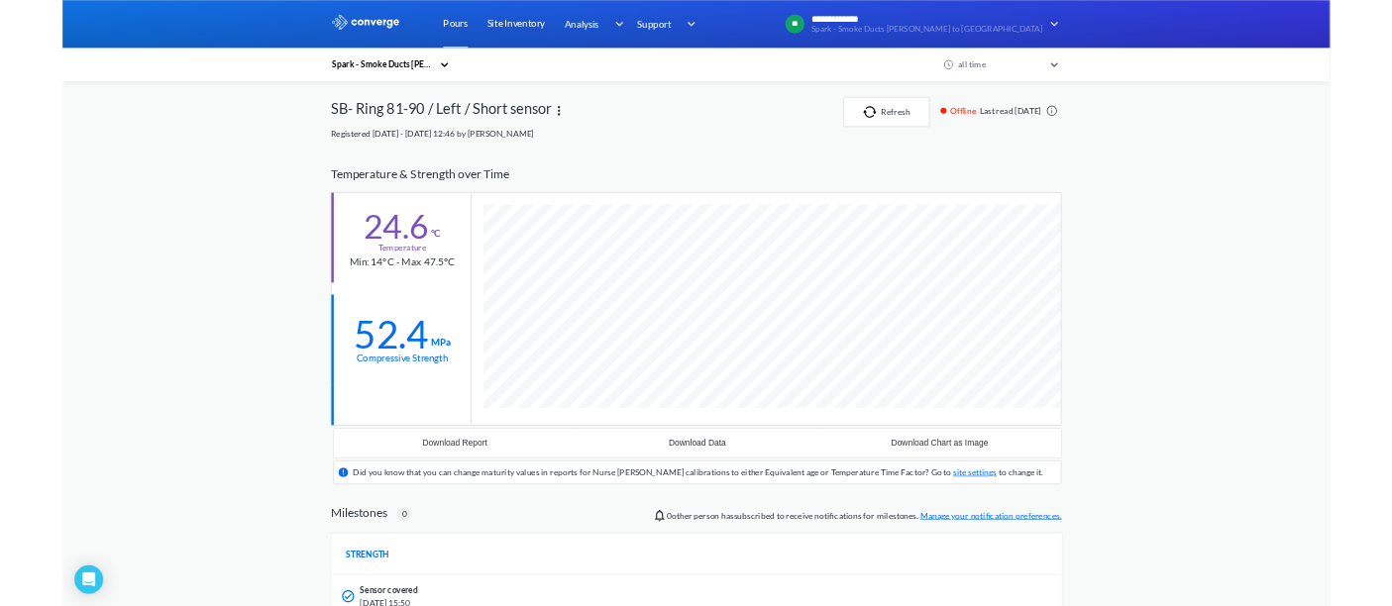
scroll to position [1240, 1209]
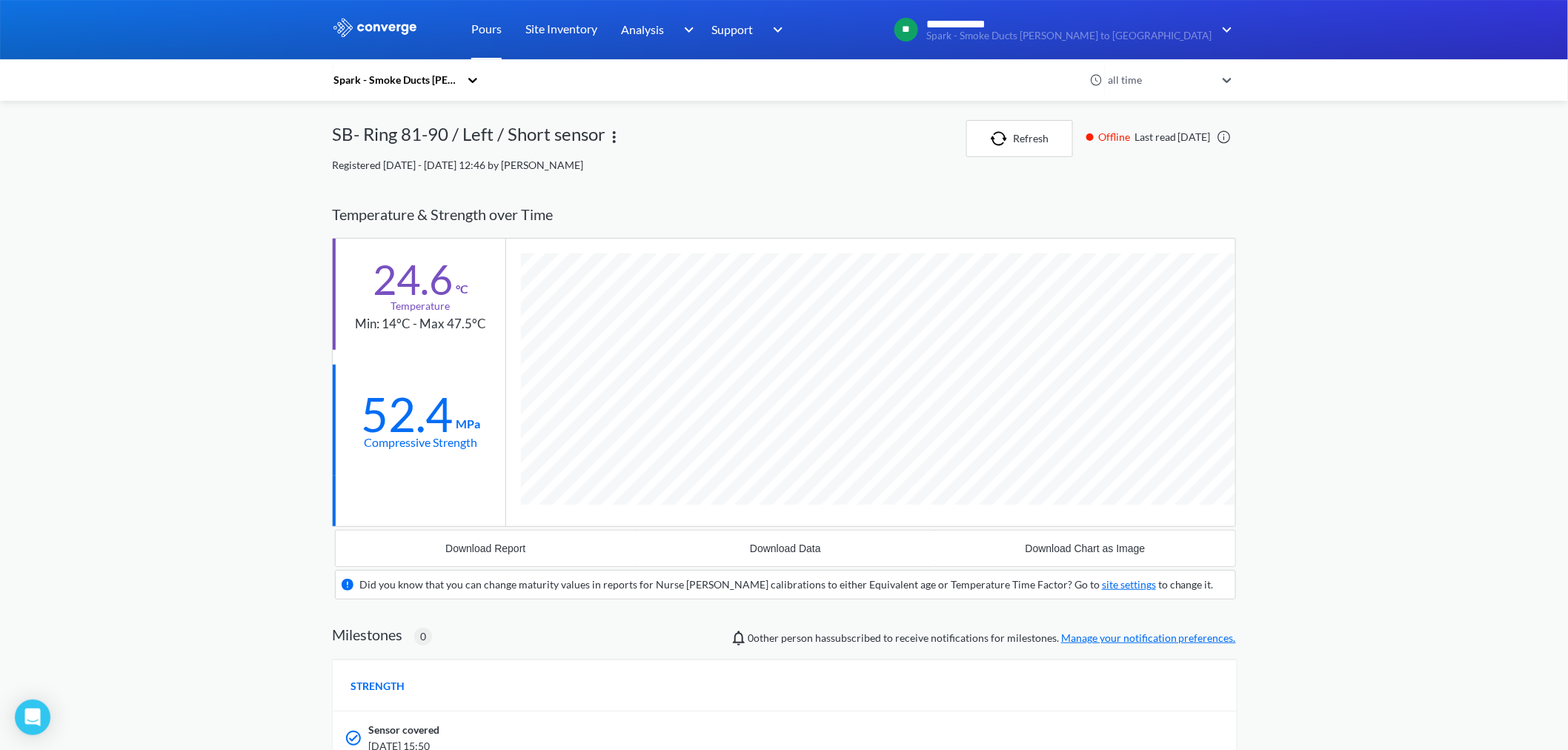
click at [491, 26] on link "Pours" at bounding box center [486, 29] width 31 height 59
